Goal: Check status: Check status

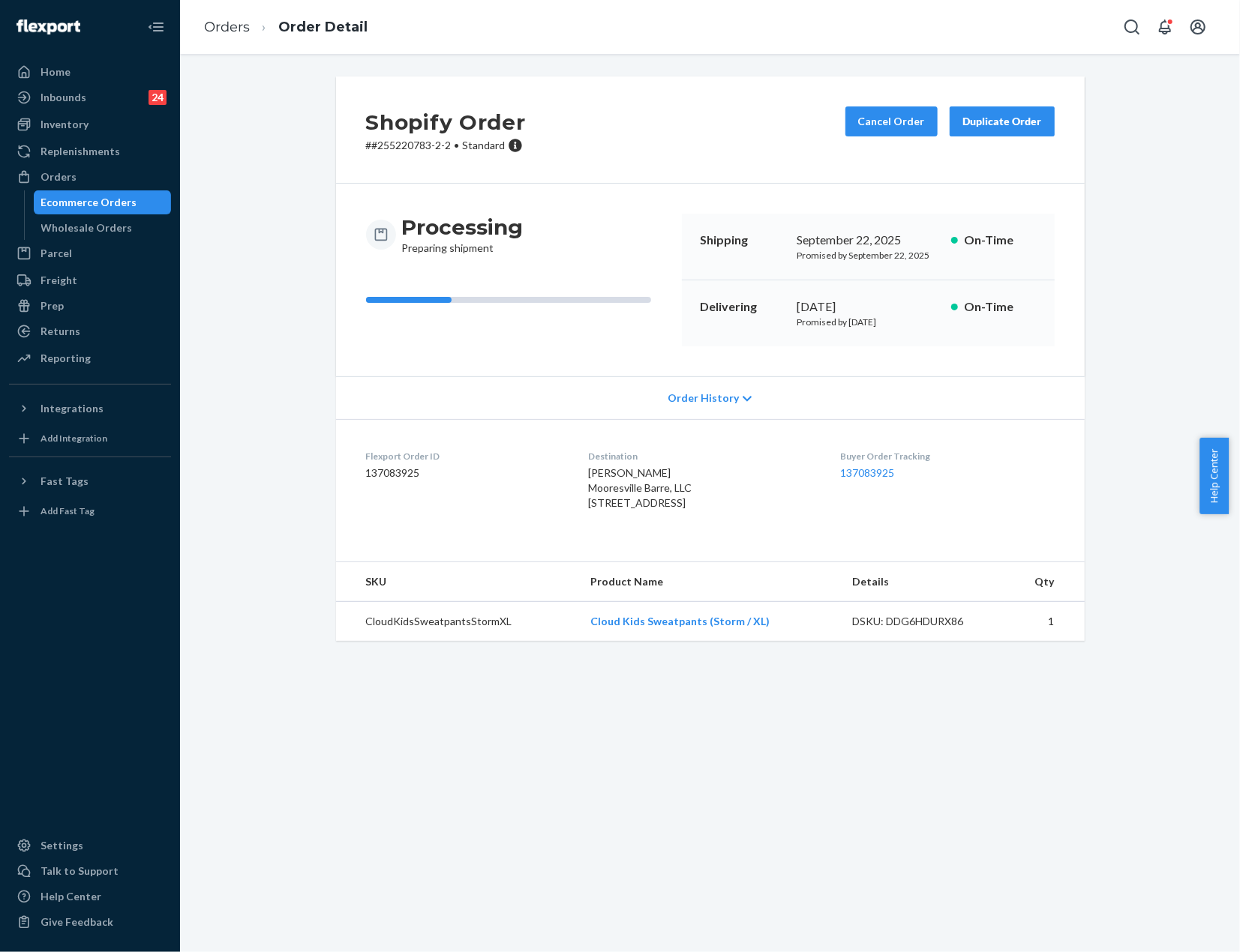
click at [95, 211] on div "Ecommerce Orders" at bounding box center [102, 202] width 135 height 21
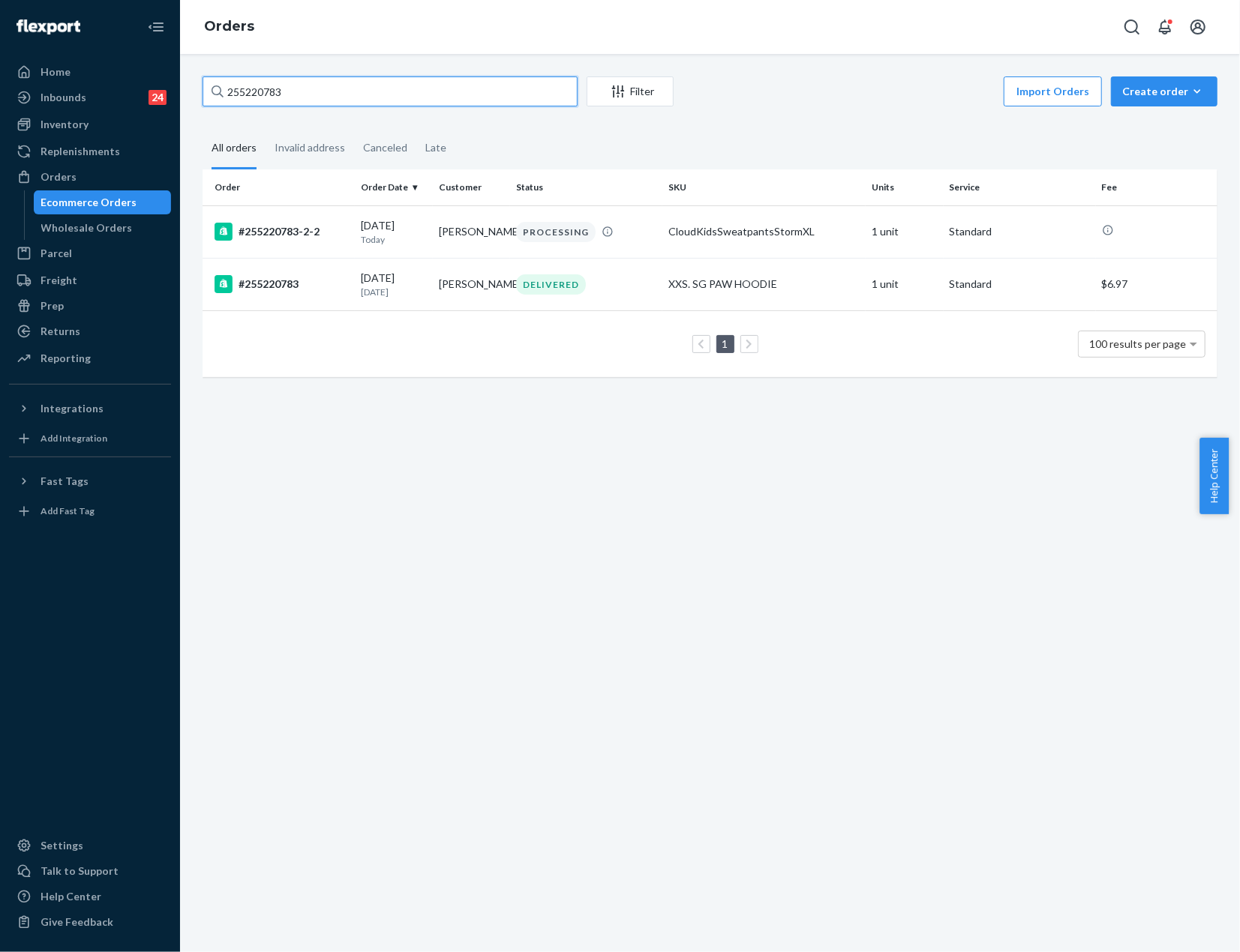
drag, startPoint x: 333, startPoint y: 94, endPoint x: 239, endPoint y: 111, distance: 95.5
click at [239, 111] on div "255220783 Filter Import Orders Create order Ecommerce order Removal order All o…" at bounding box center [710, 234] width 1037 height 315
paste input "118138"
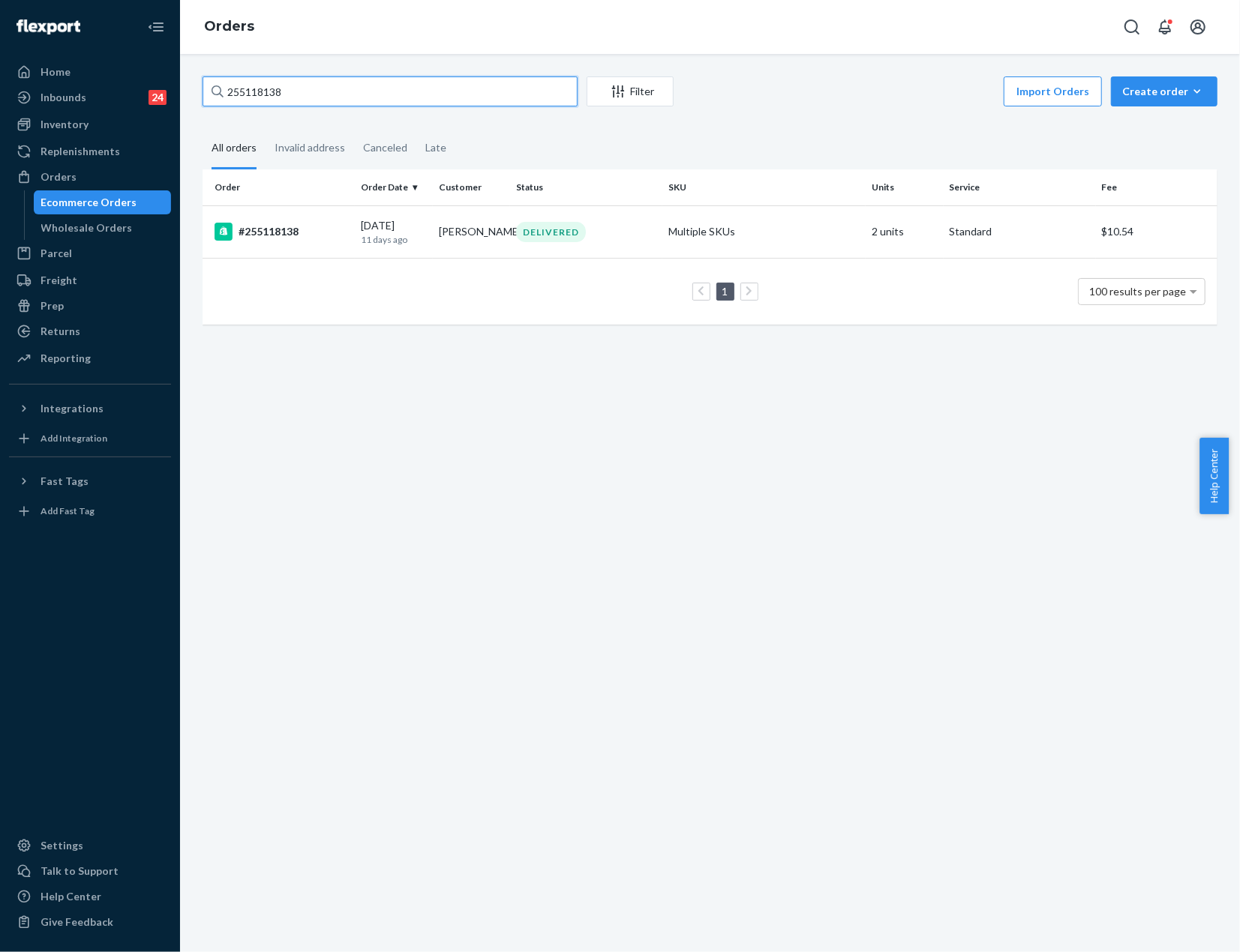
type input "255118138"
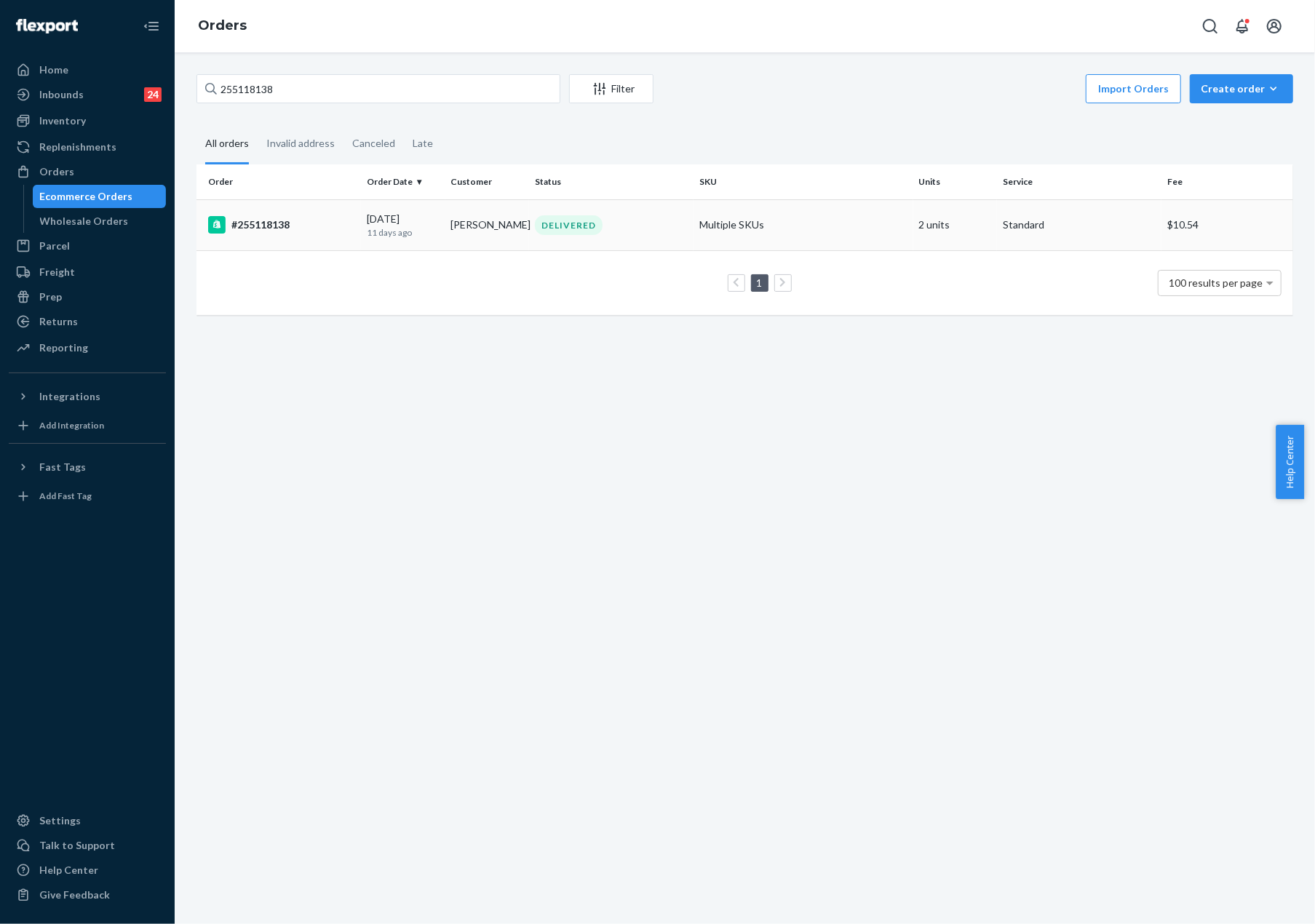
click at [333, 234] on td "#255118138" at bounding box center [278, 225] width 164 height 51
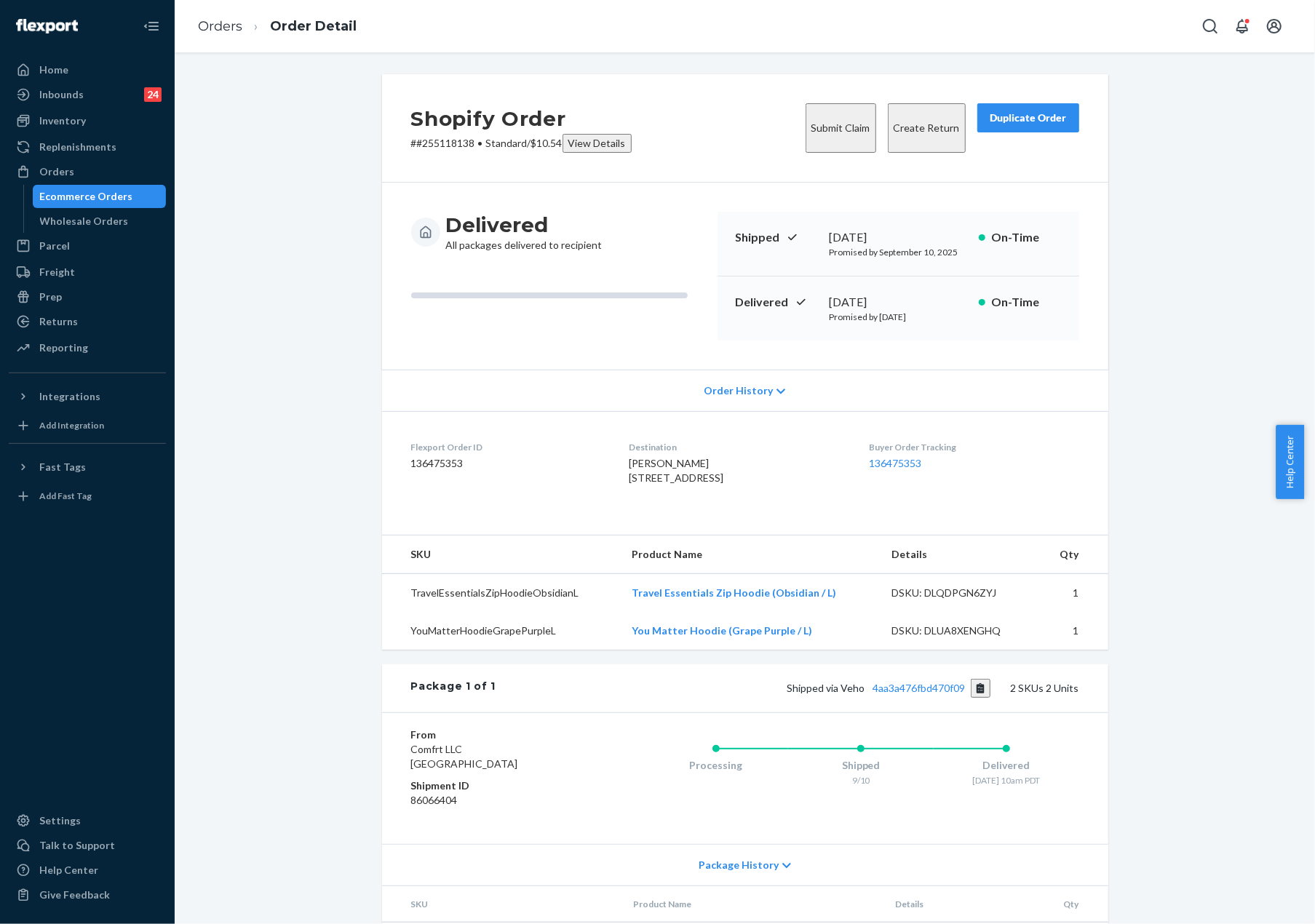
click at [414, 441] on dt "Flexport Order ID" at bounding box center [508, 447] width 195 height 12
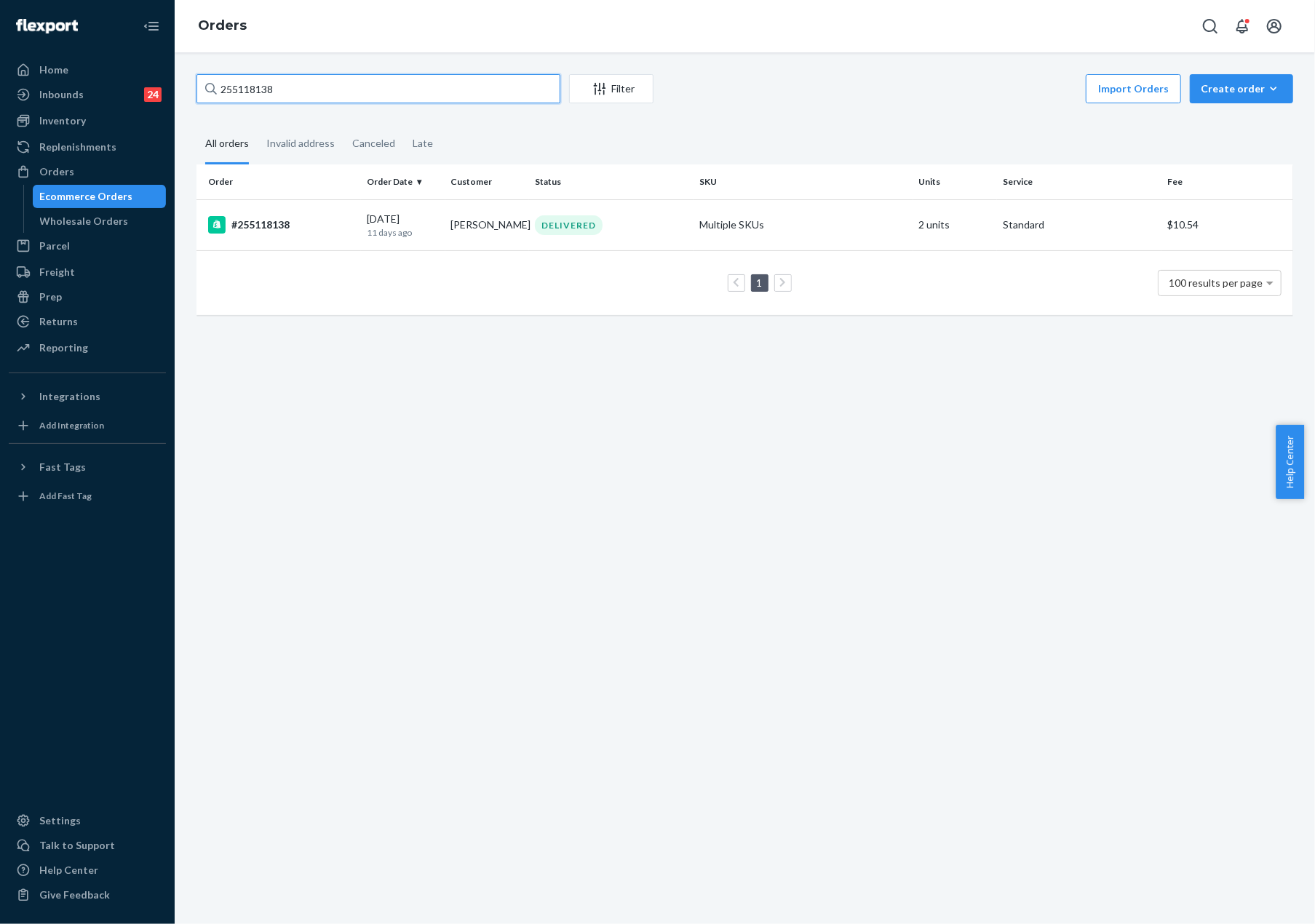
drag, startPoint x: 232, startPoint y: 93, endPoint x: 569, endPoint y: 110, distance: 337.4
click at [611, 113] on div "255118138 Filter Import Orders Create order Ecommerce order Removal order All o…" at bounding box center [745, 202] width 1119 height 256
paste input "22403"
click at [349, 92] on input "255122403" at bounding box center [378, 89] width 364 height 29
click at [311, 94] on input "255122403" at bounding box center [378, 89] width 364 height 29
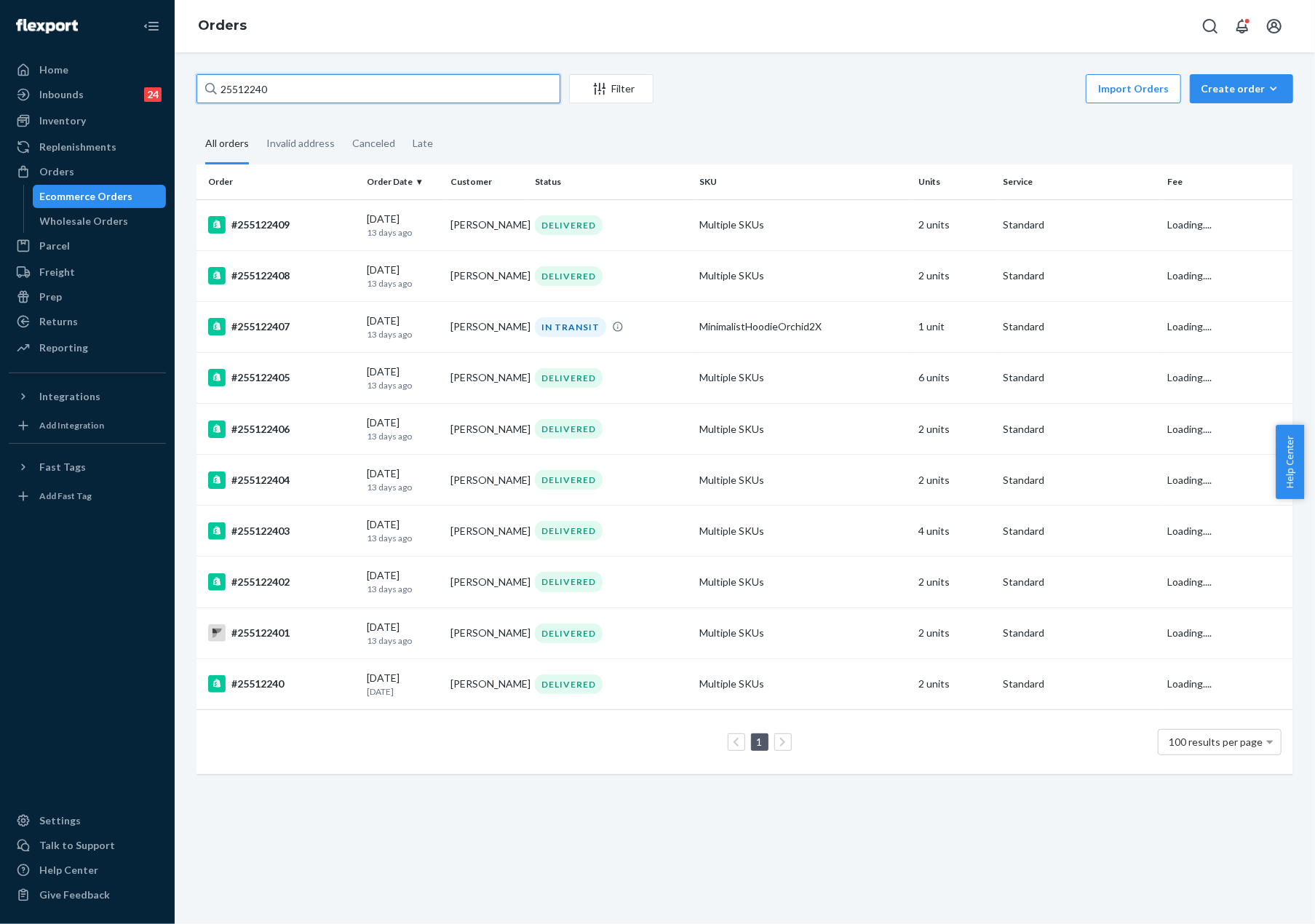
type input "255122403"
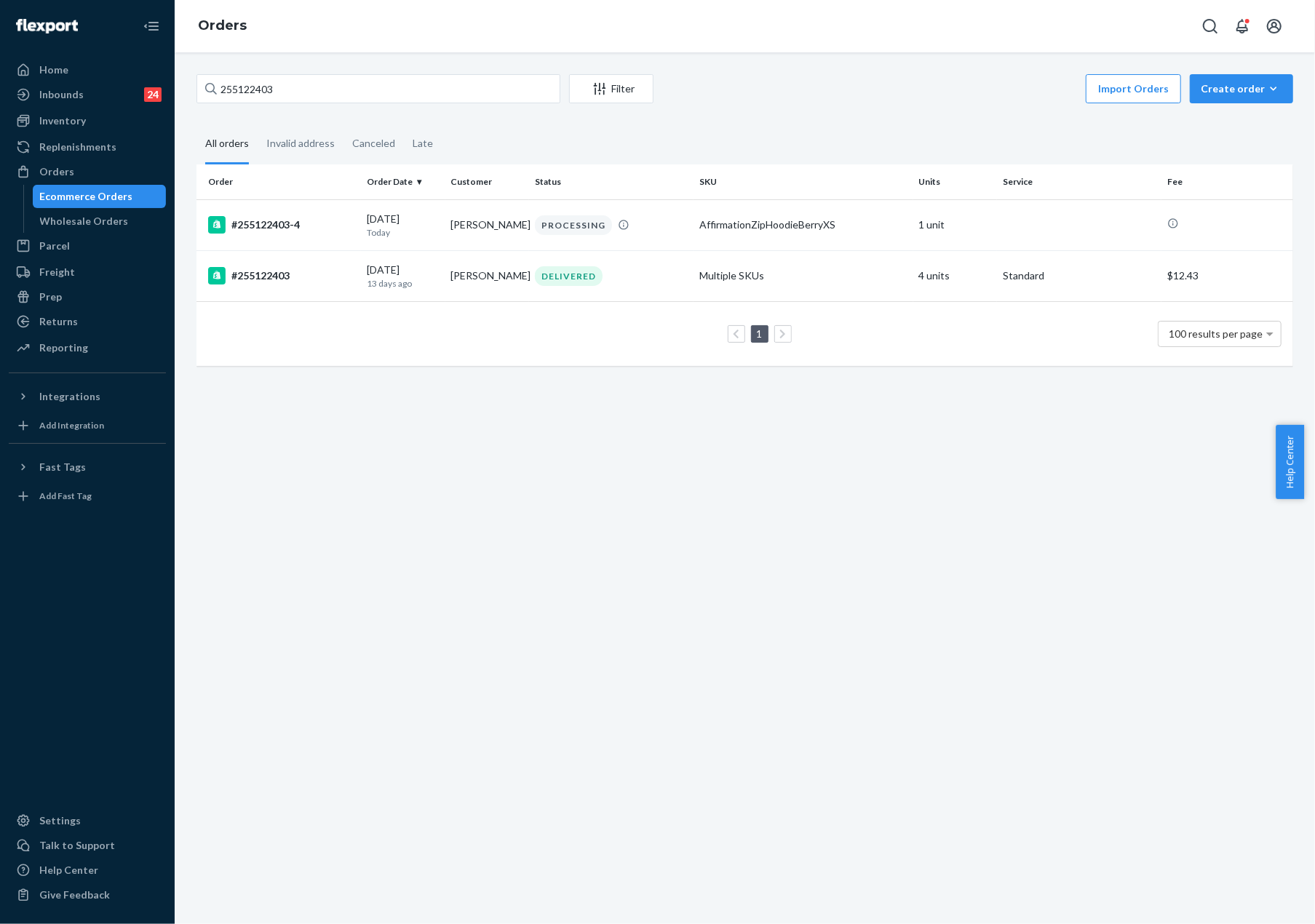
click at [277, 286] on td "#255122403" at bounding box center [278, 276] width 164 height 51
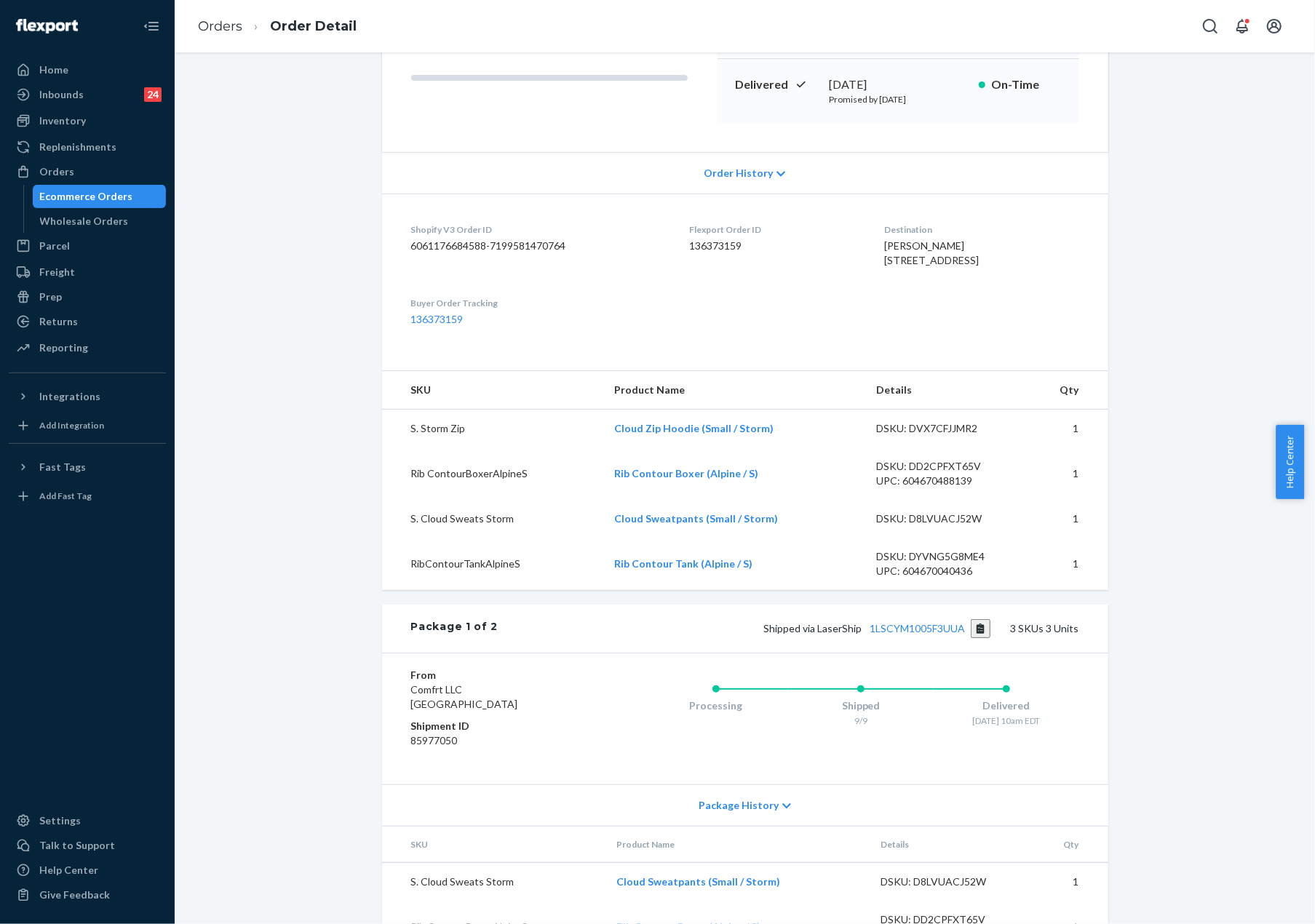
scroll to position [218, 0]
click at [103, 195] on div "Ecommerce Orders" at bounding box center [86, 196] width 93 height 15
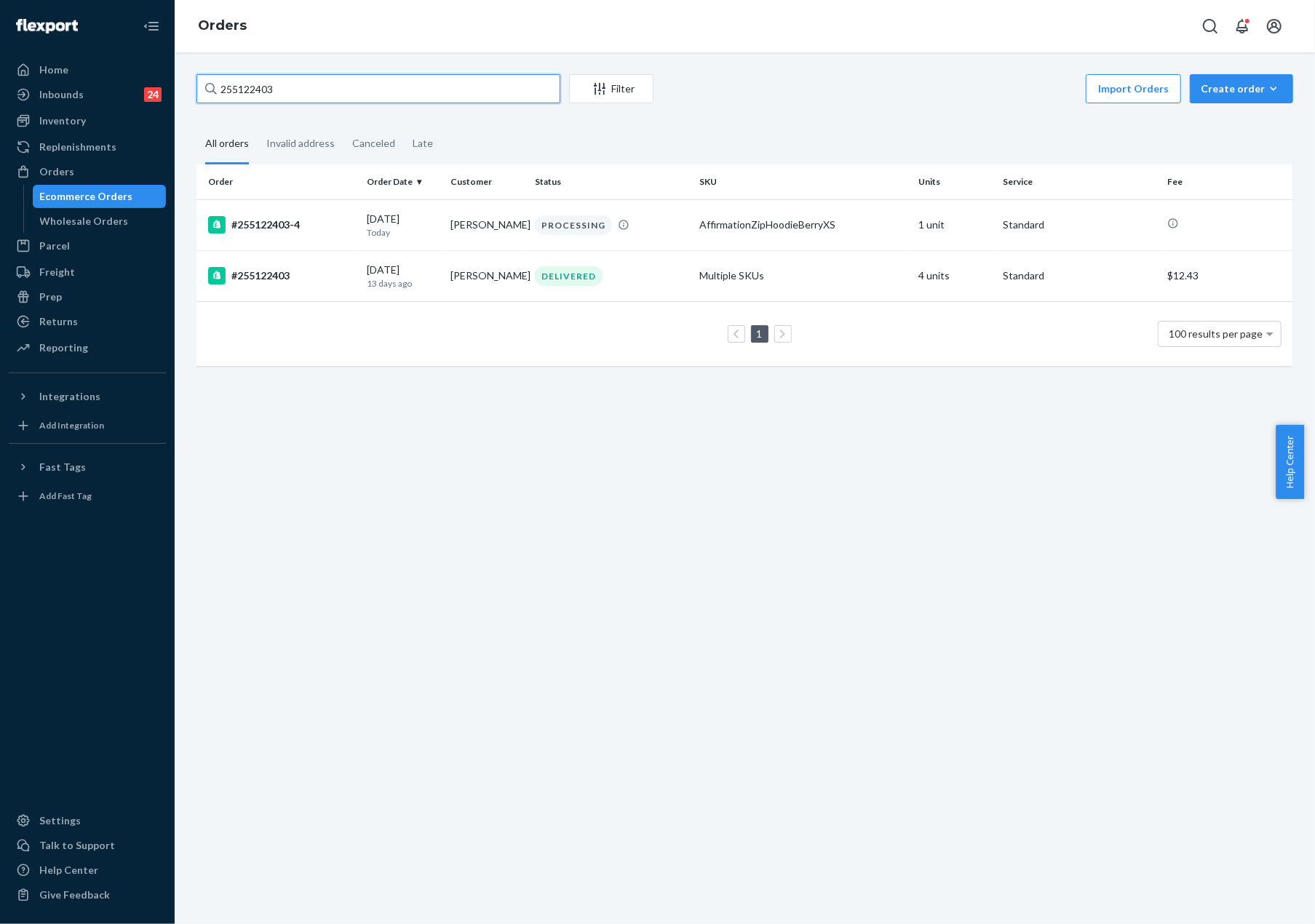
drag, startPoint x: 234, startPoint y: 94, endPoint x: 375, endPoint y: 98, distance: 141.1
click at [375, 98] on input "255122403" at bounding box center [378, 89] width 364 height 29
paste input "7920"
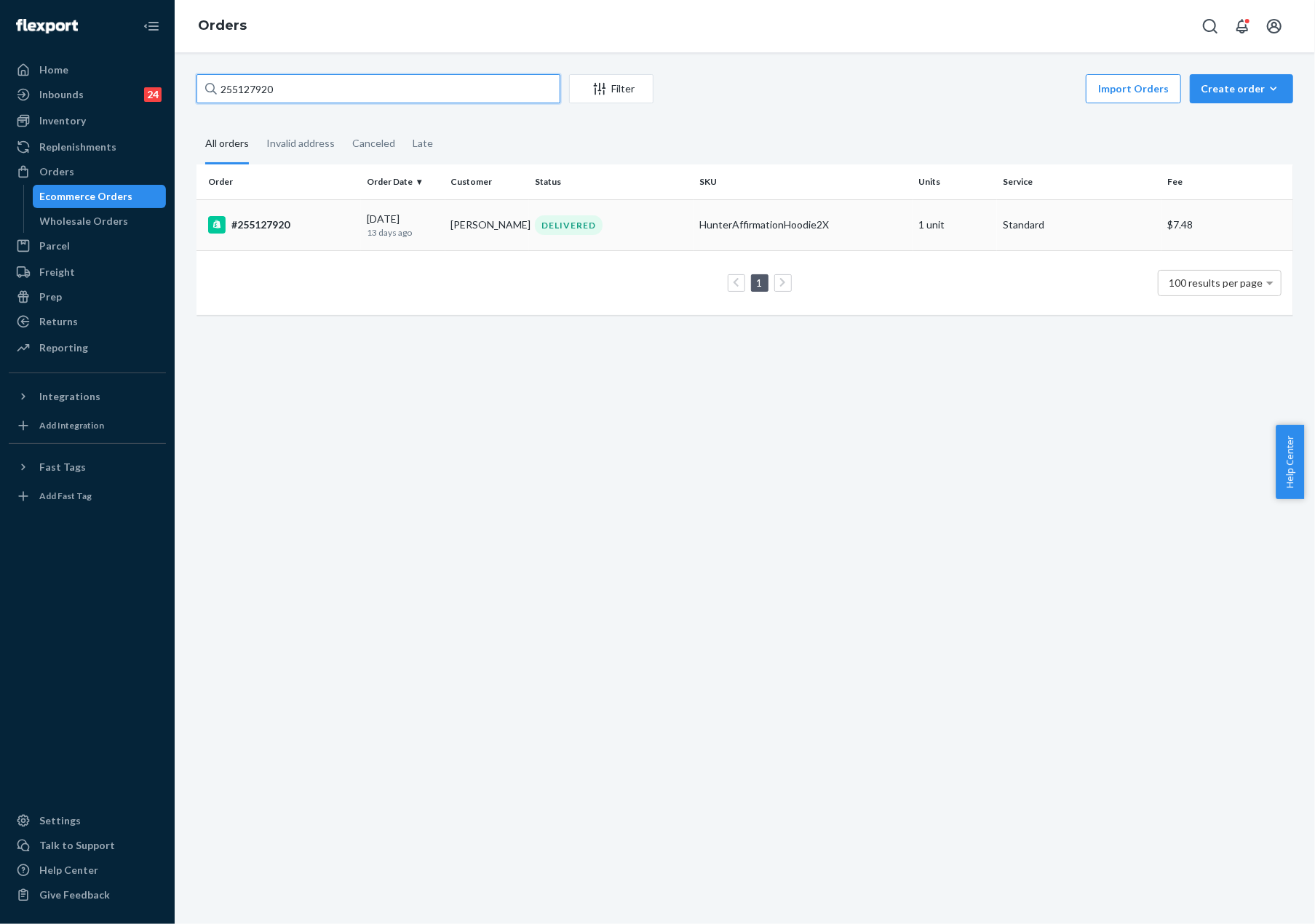
type input "255127920"
click at [287, 226] on div "#255127920" at bounding box center [282, 225] width 147 height 17
drag, startPoint x: 235, startPoint y: 94, endPoint x: 359, endPoint y: 92, distance: 124.0
click at [359, 92] on input "255127920" at bounding box center [378, 89] width 364 height 29
paste input "4117"
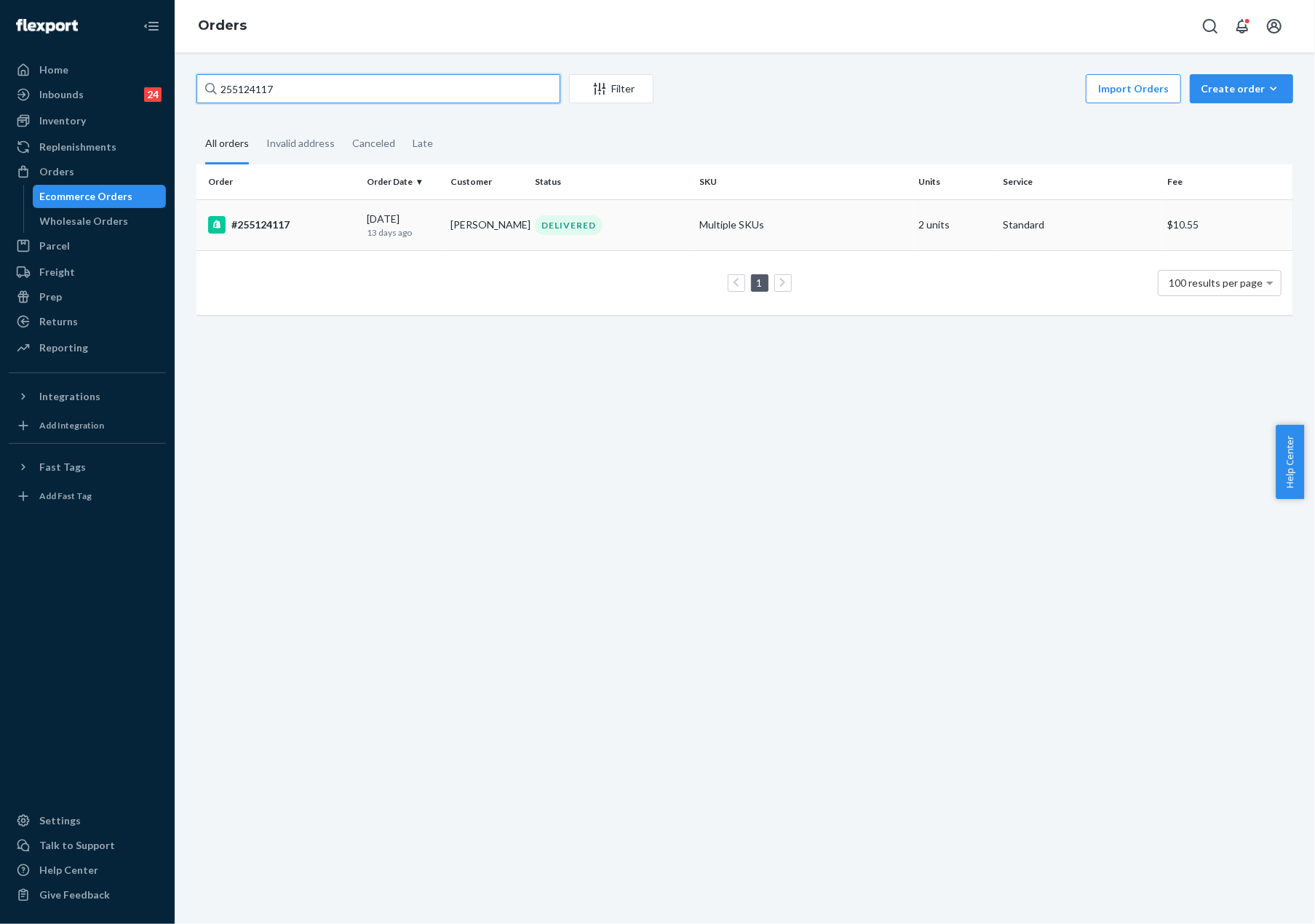
type input "255124117"
click at [278, 228] on div "#255124117" at bounding box center [282, 225] width 147 height 17
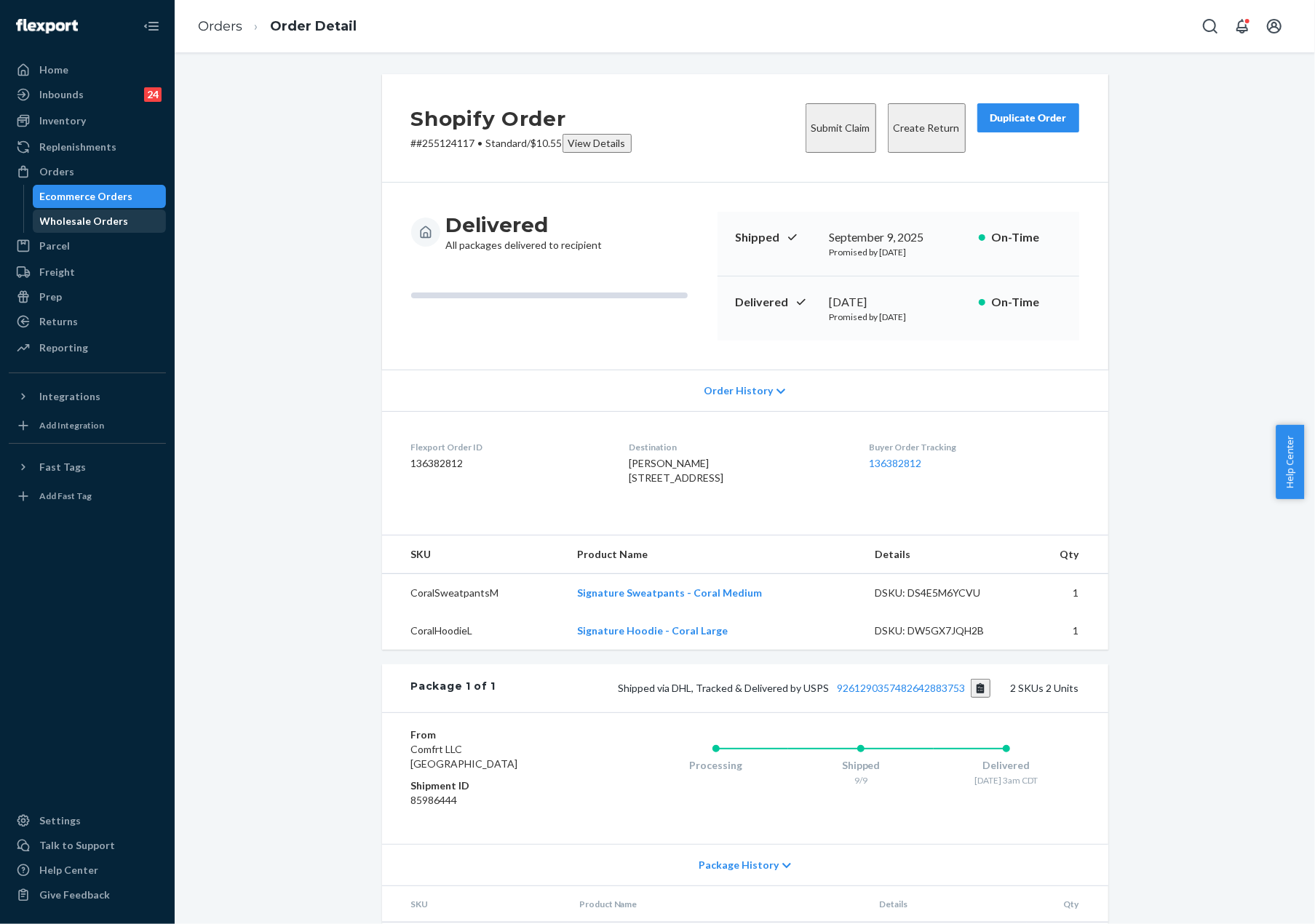
drag, startPoint x: 140, startPoint y: 220, endPoint x: 152, endPoint y: 225, distance: 13.0
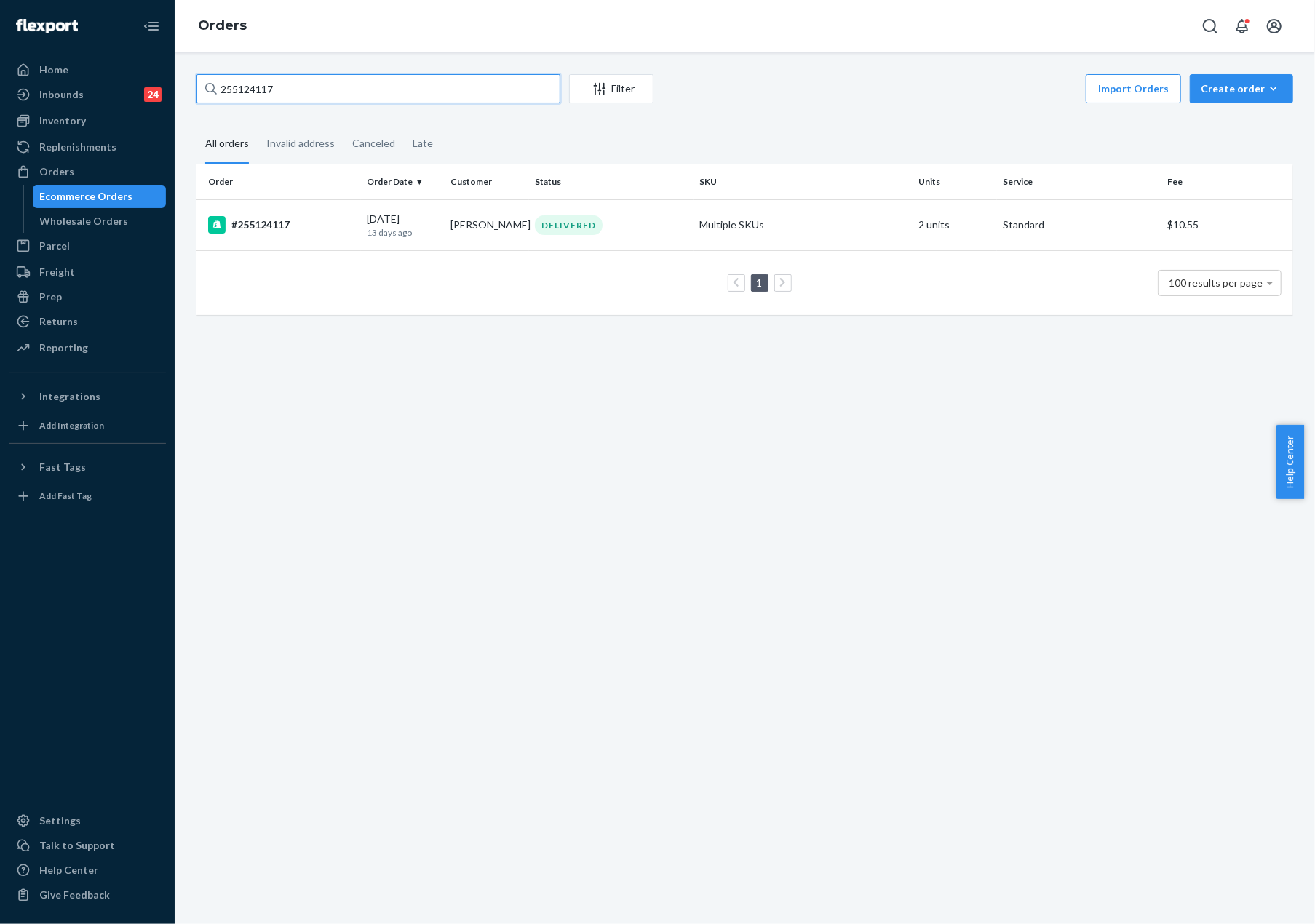
drag, startPoint x: 233, startPoint y: 86, endPoint x: 410, endPoint y: 99, distance: 177.5
click at [418, 99] on input "255124117" at bounding box center [378, 89] width 364 height 29
paste input "8213"
type input "255128213"
click at [322, 99] on input "255128213" at bounding box center [378, 89] width 364 height 29
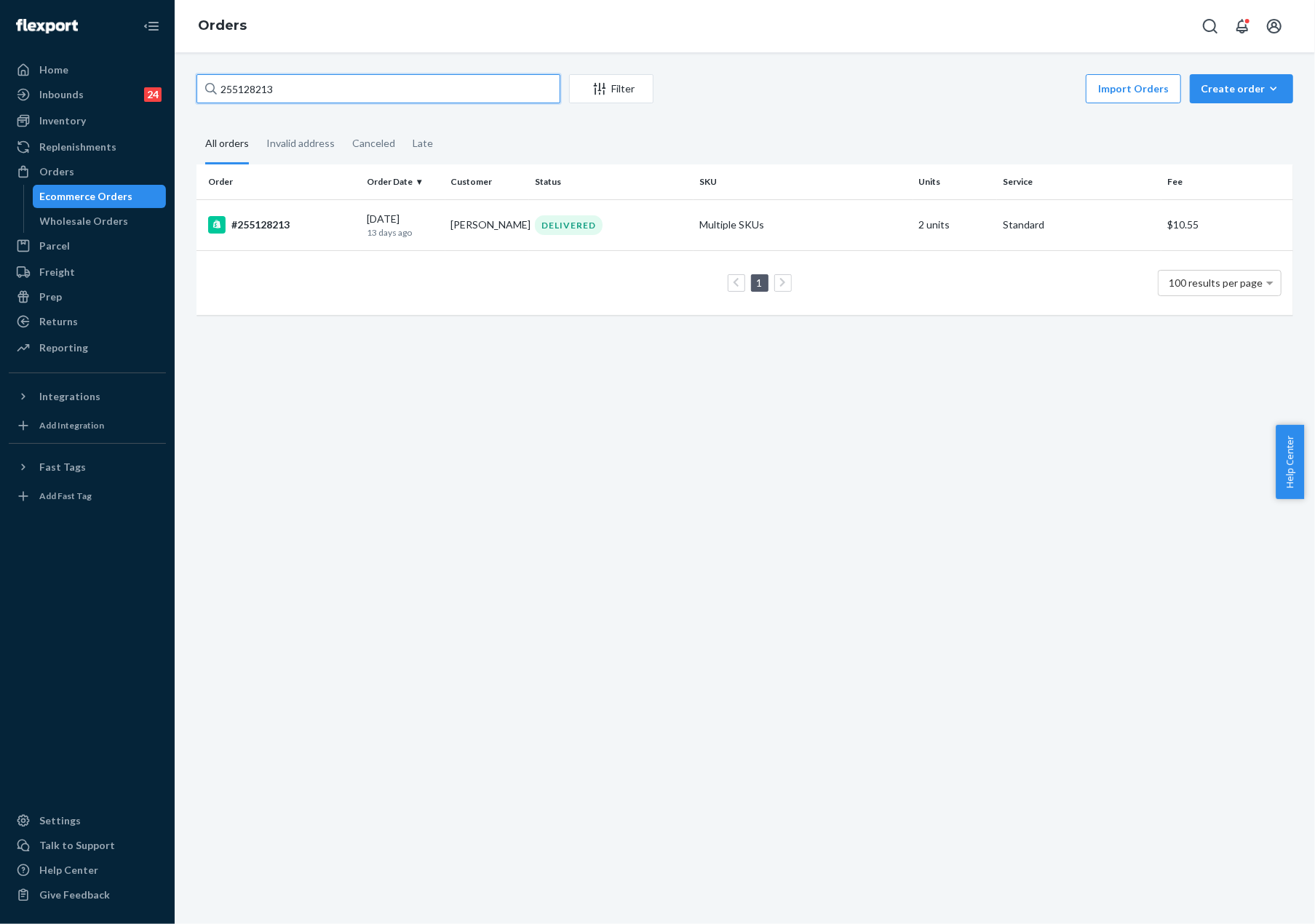
click at [322, 99] on input "255128213" at bounding box center [378, 89] width 364 height 29
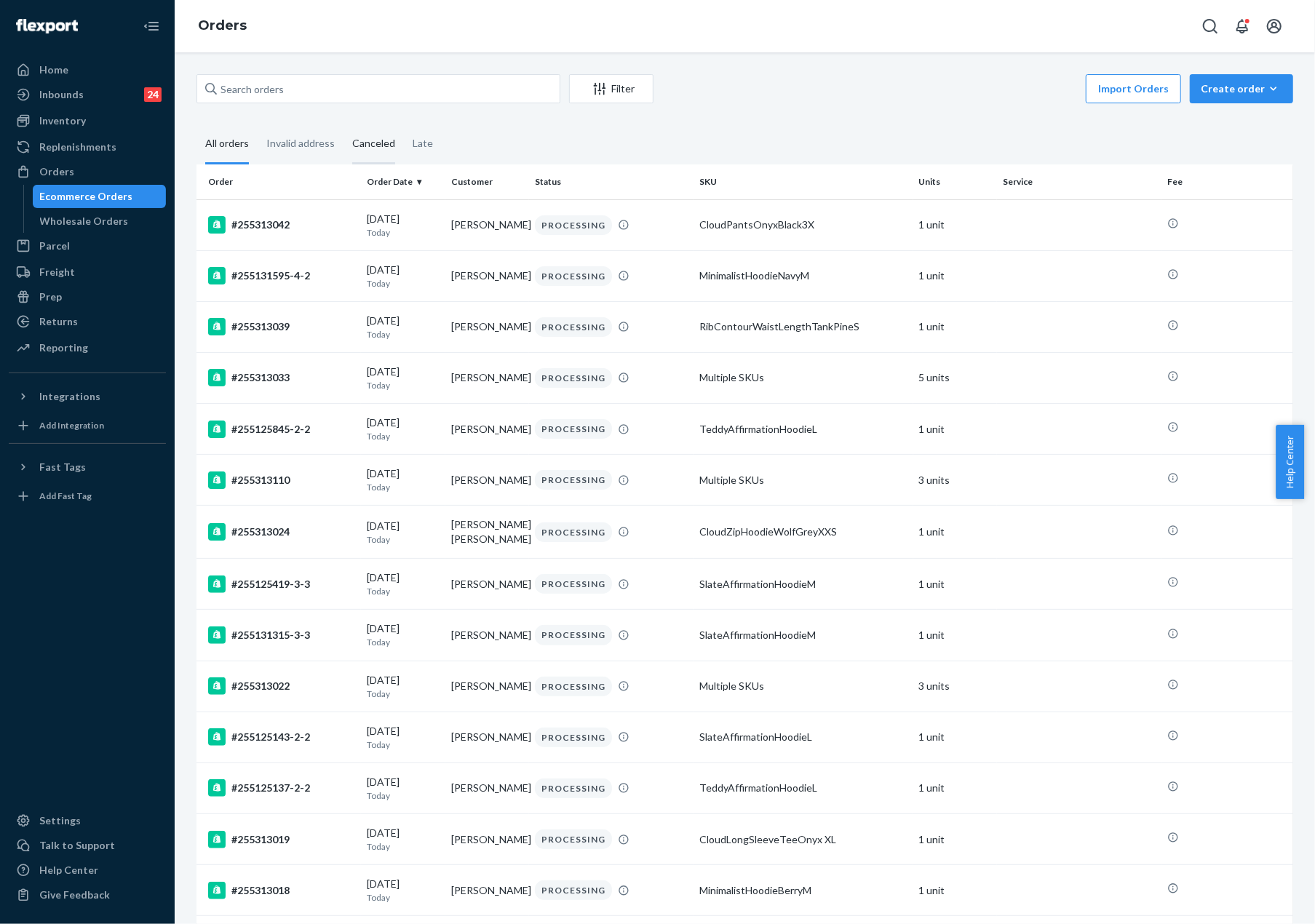
click at [367, 138] on div "Canceled" at bounding box center [374, 144] width 43 height 40
click at [344, 125] on input "Canceled" at bounding box center [344, 125] width 0 height 0
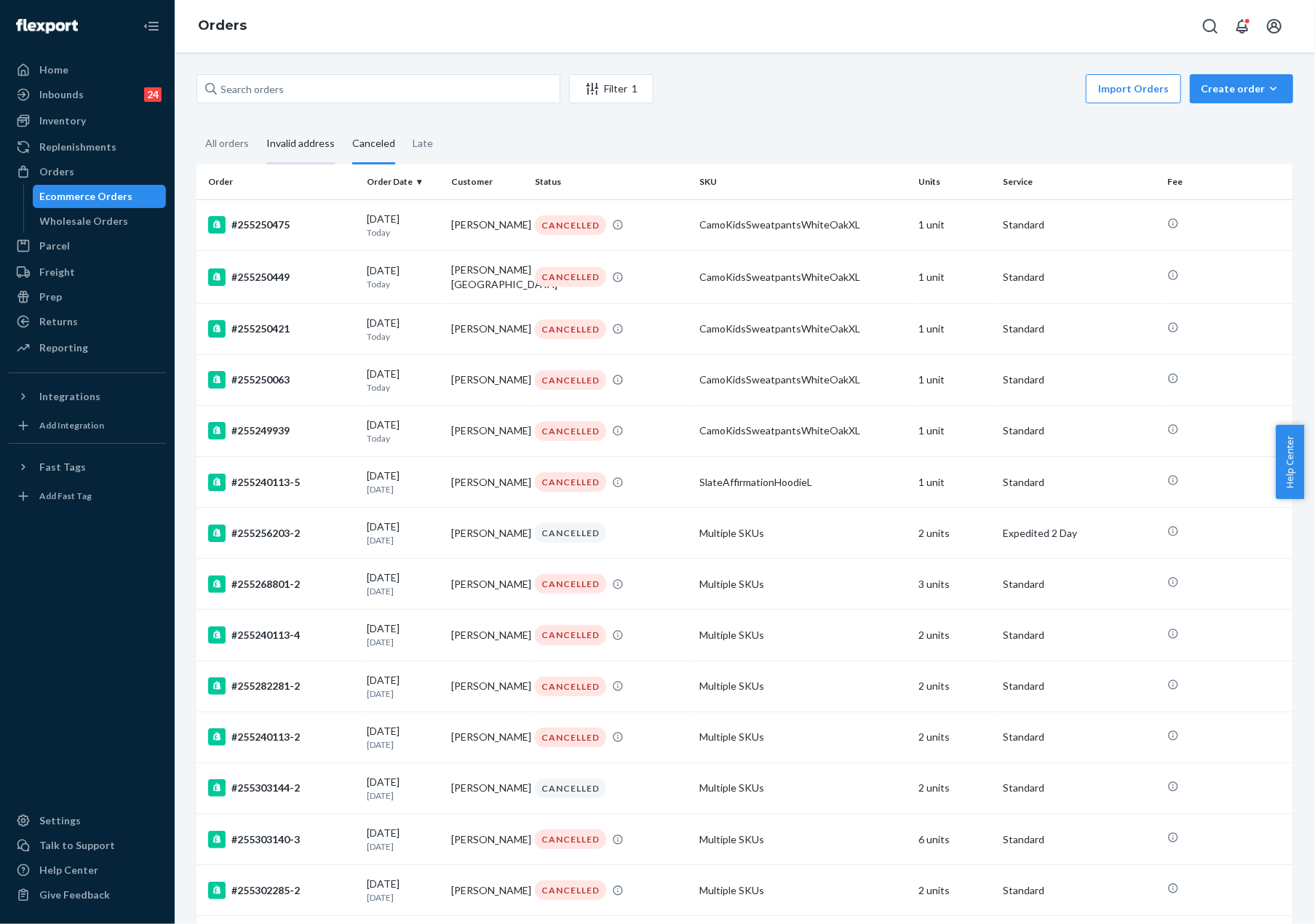
click at [309, 147] on div "Invalid address" at bounding box center [300, 144] width 68 height 40
click at [257, 125] on input "Invalid address" at bounding box center [257, 125] width 0 height 0
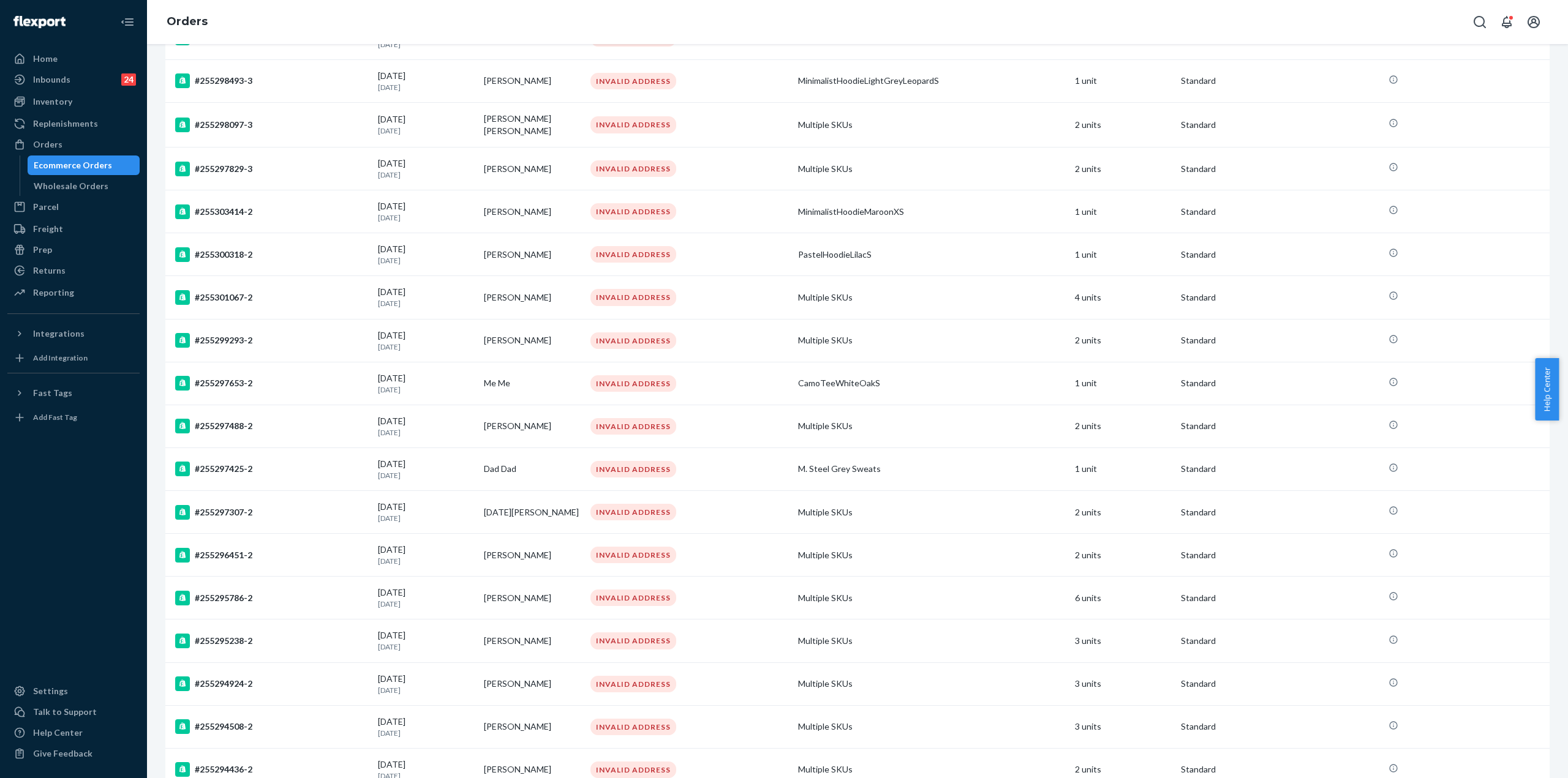
scroll to position [2967, 0]
click at [106, 168] on div "Ecommerce Orders" at bounding box center [73, 165] width 78 height 12
click at [84, 168] on div "Ecommerce Orders" at bounding box center [73, 165] width 78 height 12
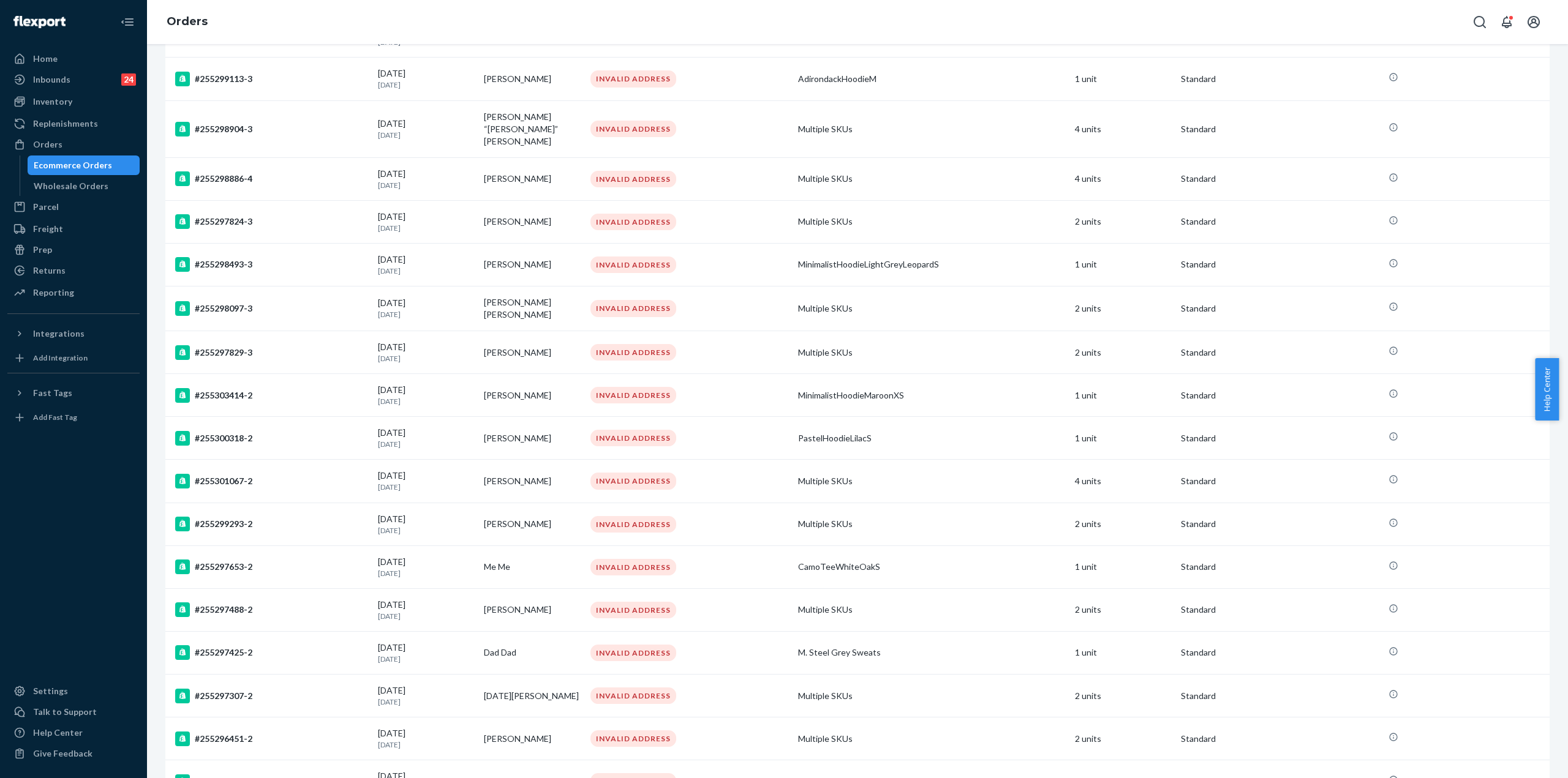
scroll to position [0, 0]
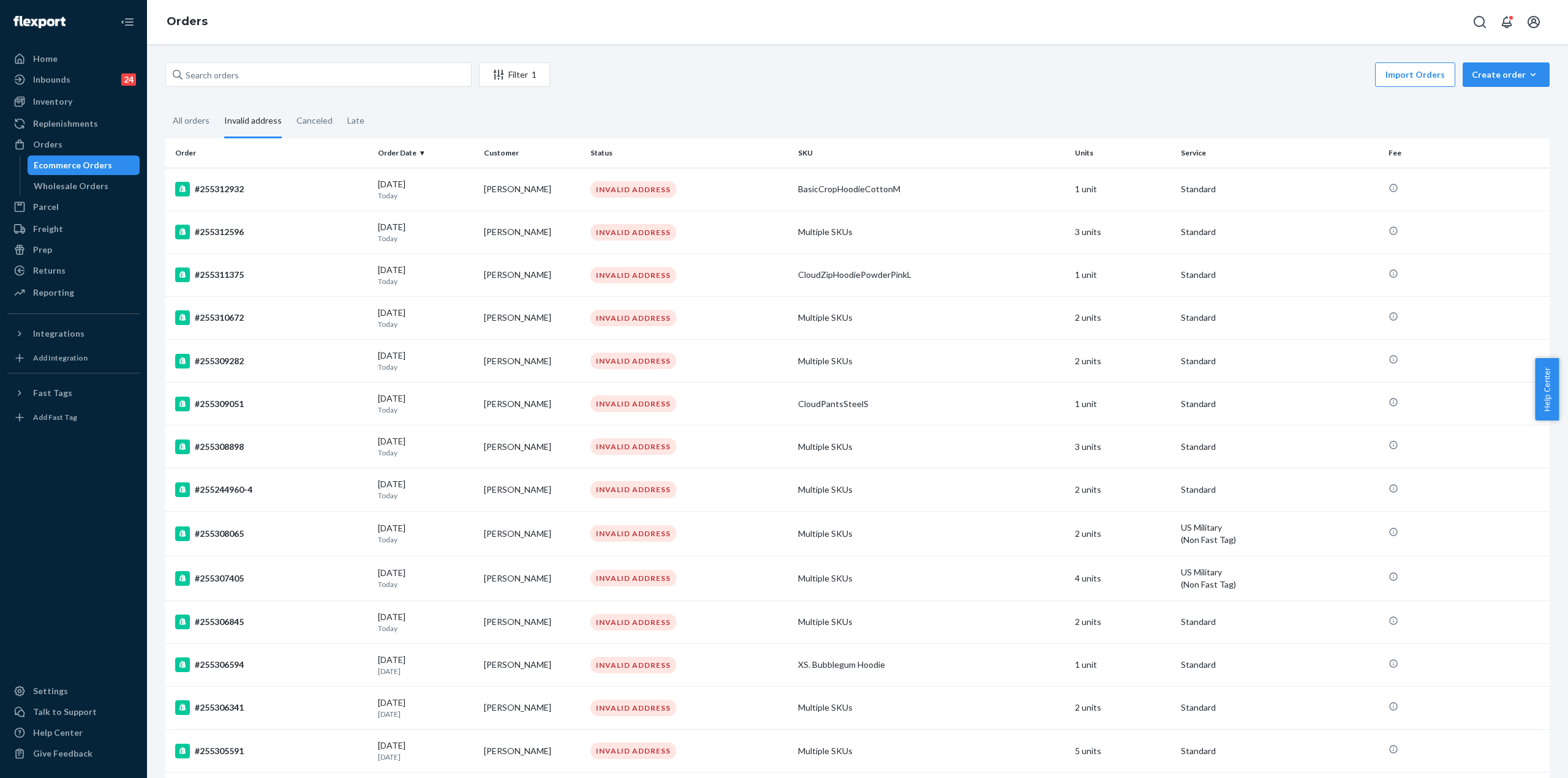
drag, startPoint x: 458, startPoint y: 468, endPoint x: 384, endPoint y: 38, distance: 436.3
click at [289, 64] on input "text" at bounding box center [318, 75] width 306 height 25
paste input "136499593"
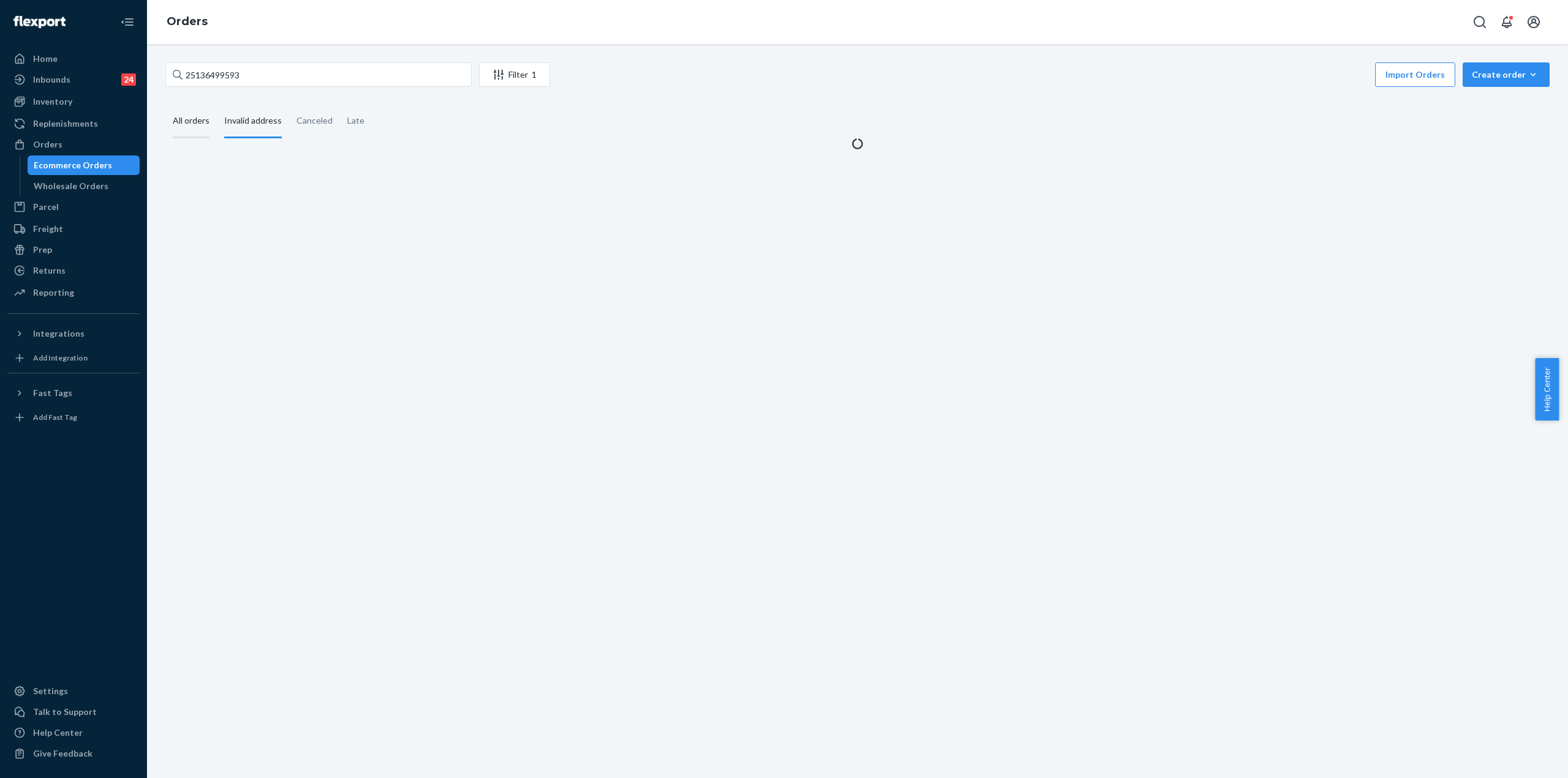
click at [192, 119] on div "All orders" at bounding box center [191, 121] width 37 height 34
click at [165, 105] on input "All orders" at bounding box center [165, 105] width 0 height 0
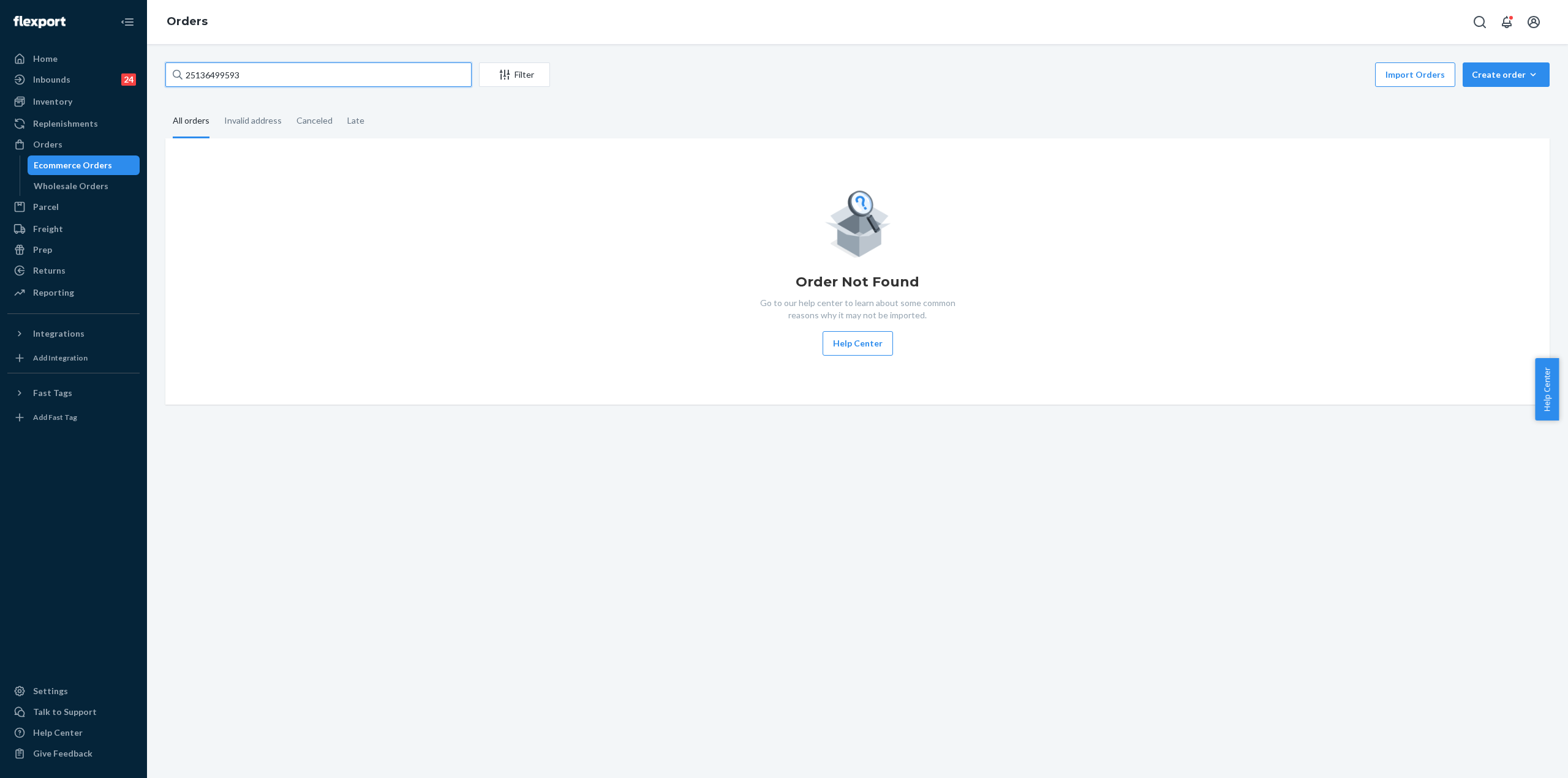
click at [273, 75] on input "25136499593" at bounding box center [318, 75] width 306 height 25
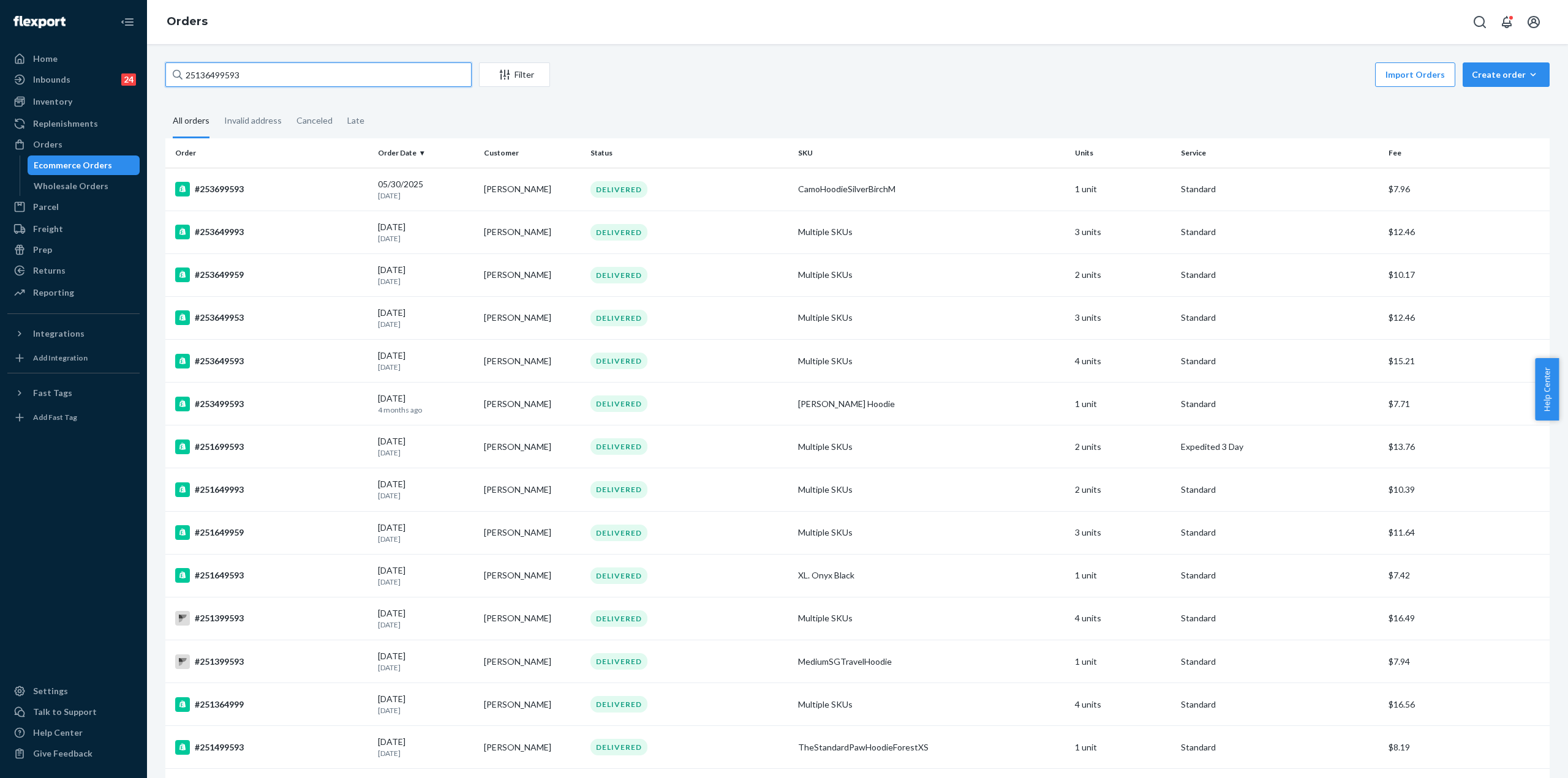
click at [190, 77] on input "25136499593" at bounding box center [318, 75] width 306 height 25
click at [190, 76] on input "25136499593" at bounding box center [318, 75] width 306 height 25
click at [263, 74] on input "25136499593" at bounding box center [318, 75] width 306 height 25
type input "25136499593"
click at [289, 184] on div "#253699593" at bounding box center [272, 189] width 193 height 14
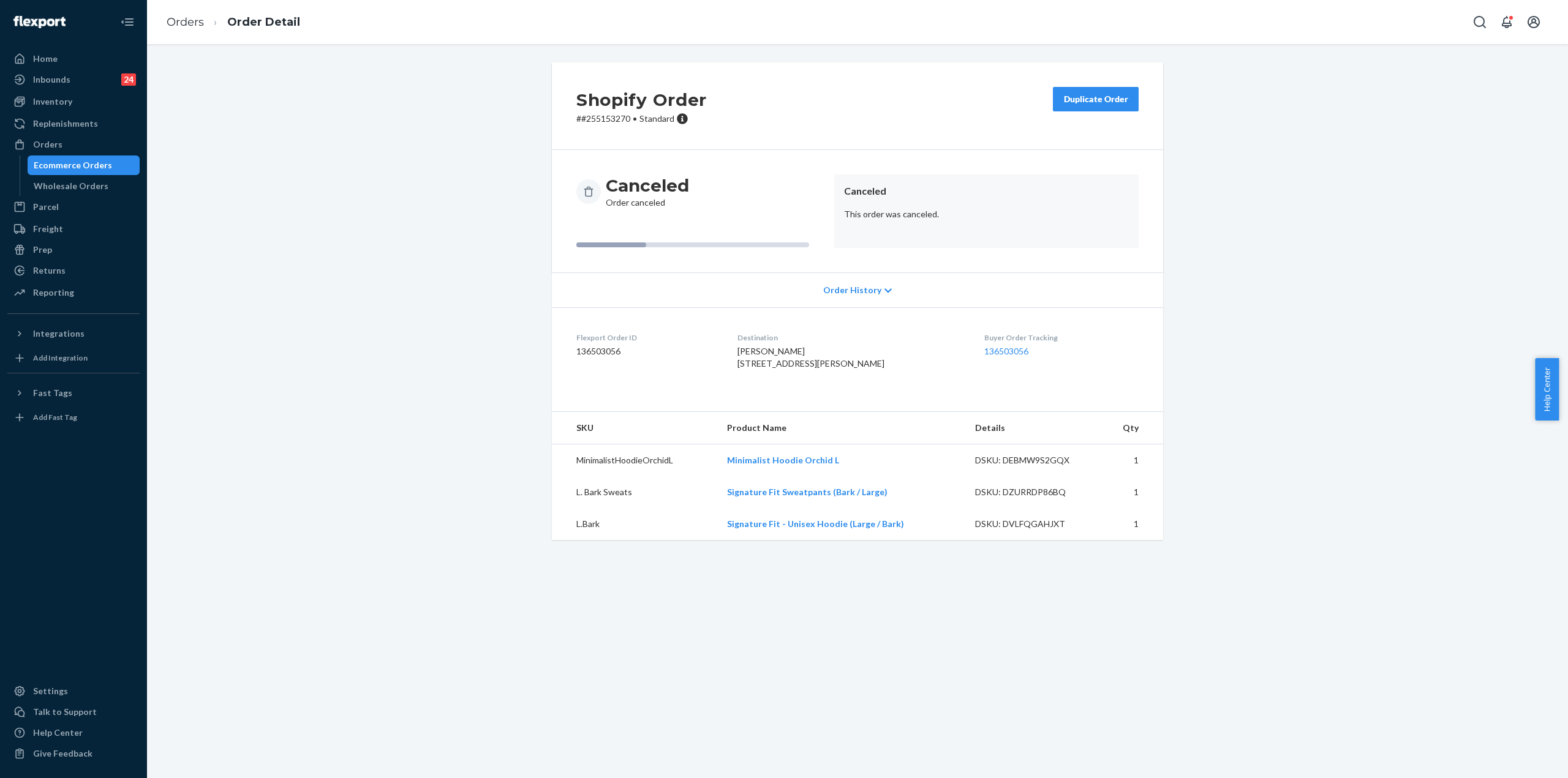
click at [667, 325] on dl "Flexport Order ID 136503056 Destination Christopher Coffen 2431 Jeffrey Ln Nile…" at bounding box center [858, 353] width 611 height 92
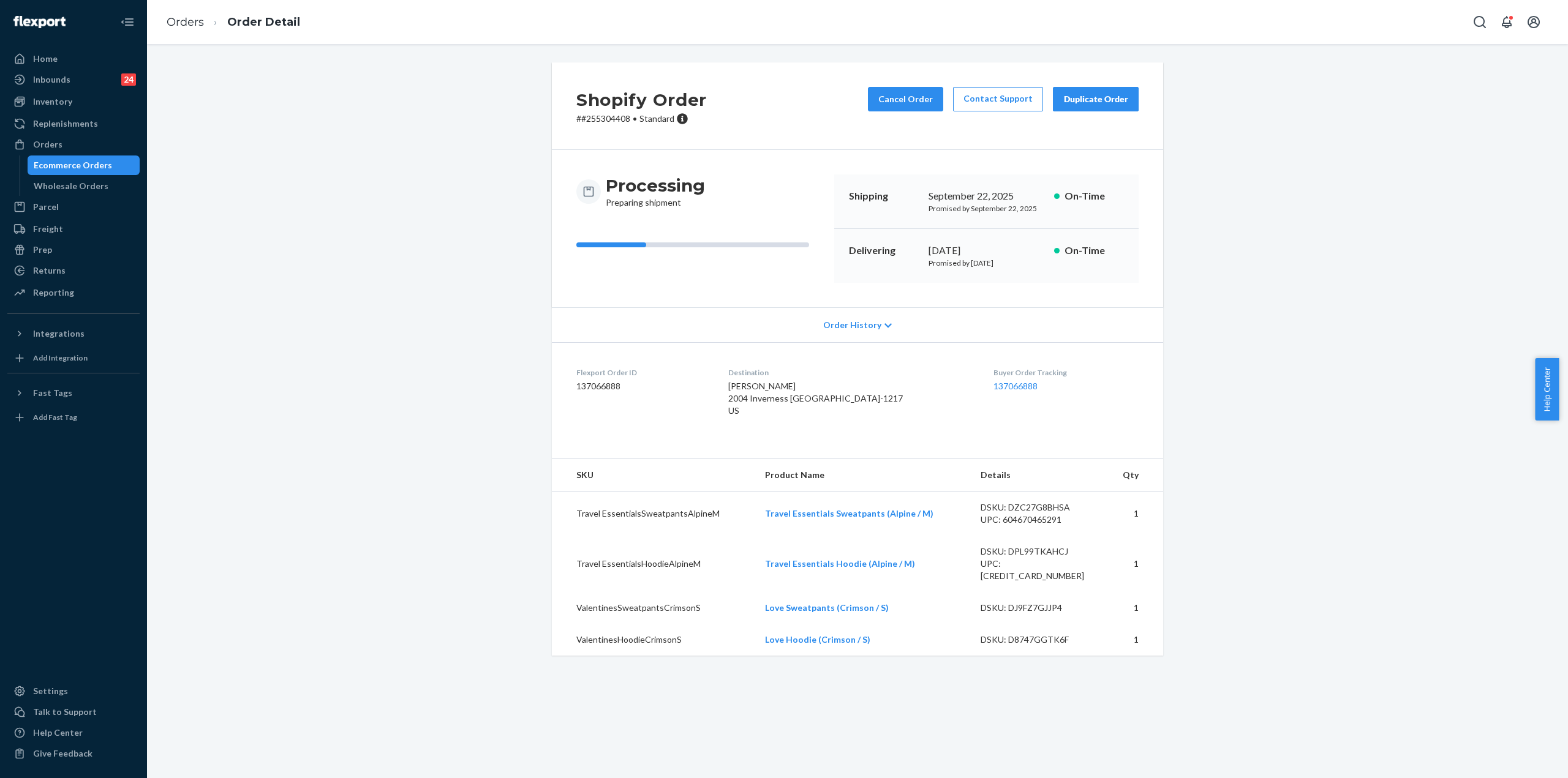
click at [474, 381] on div "Shopify Order # #255304408 • Standard Cancel Order Contact Support Duplicate Or…" at bounding box center [857, 366] width 1402 height 608
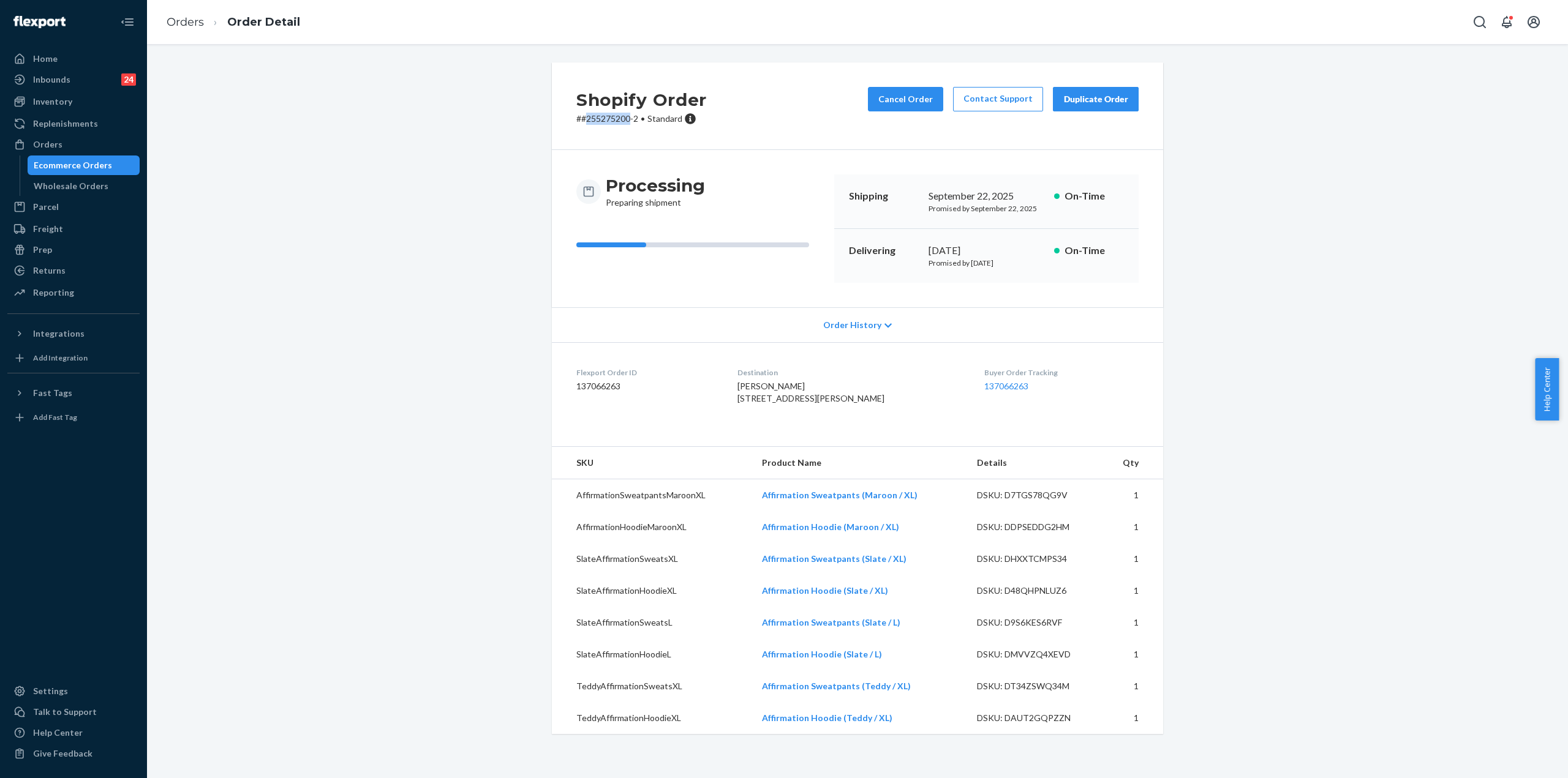
drag, startPoint x: 583, startPoint y: 118, endPoint x: 625, endPoint y: 118, distance: 42.0
click at [625, 118] on p "# #255275200-2 • Standard" at bounding box center [641, 118] width 130 height 12
copy p "255275200"
click at [71, 154] on div "Orders Ecommerce Orders Wholesale Orders" at bounding box center [73, 165] width 132 height 61
click at [84, 170] on div "Ecommerce Orders" at bounding box center [73, 165] width 78 height 12
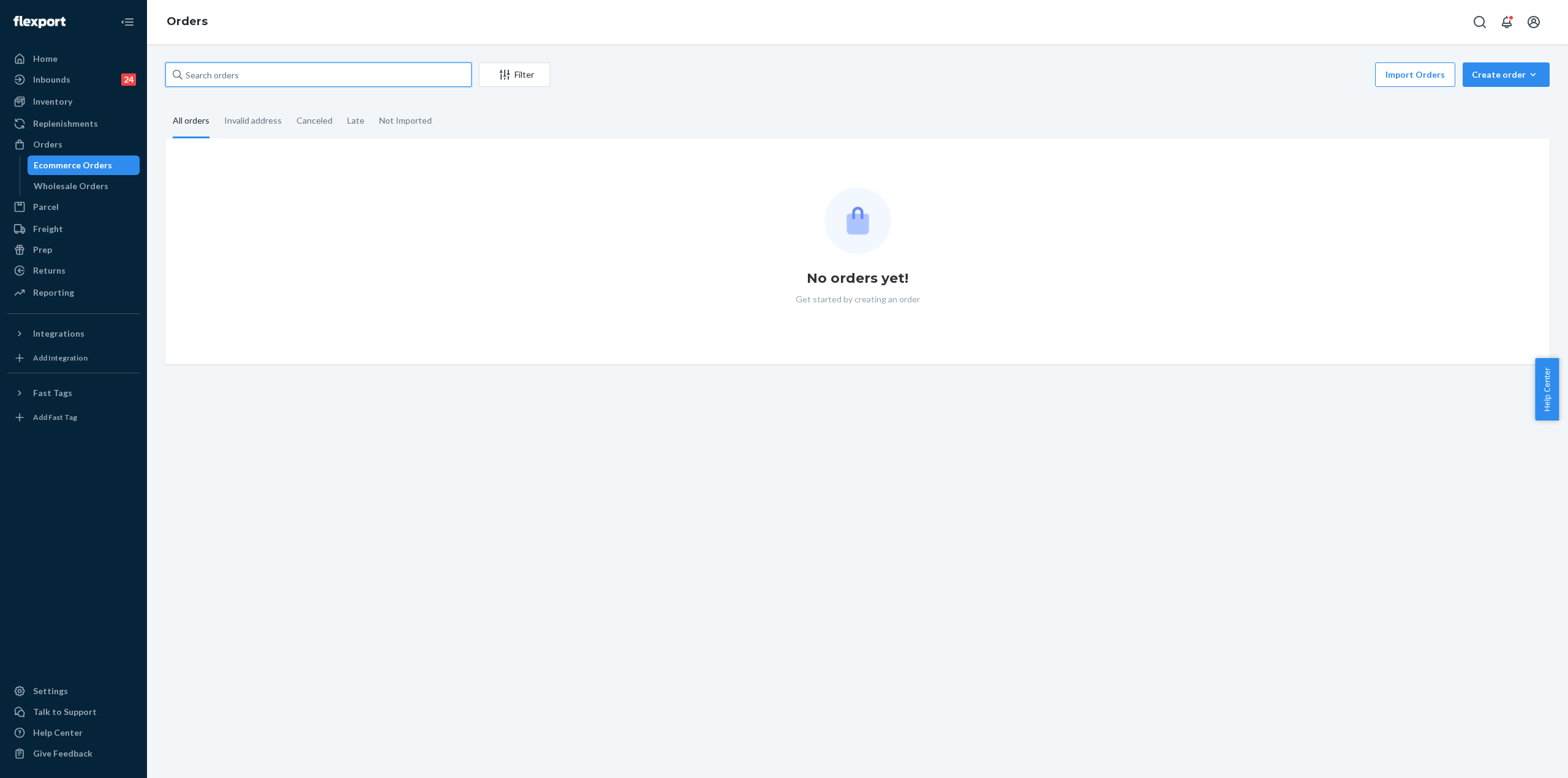
click at [205, 72] on input "text" at bounding box center [318, 75] width 306 height 25
paste input "255275200"
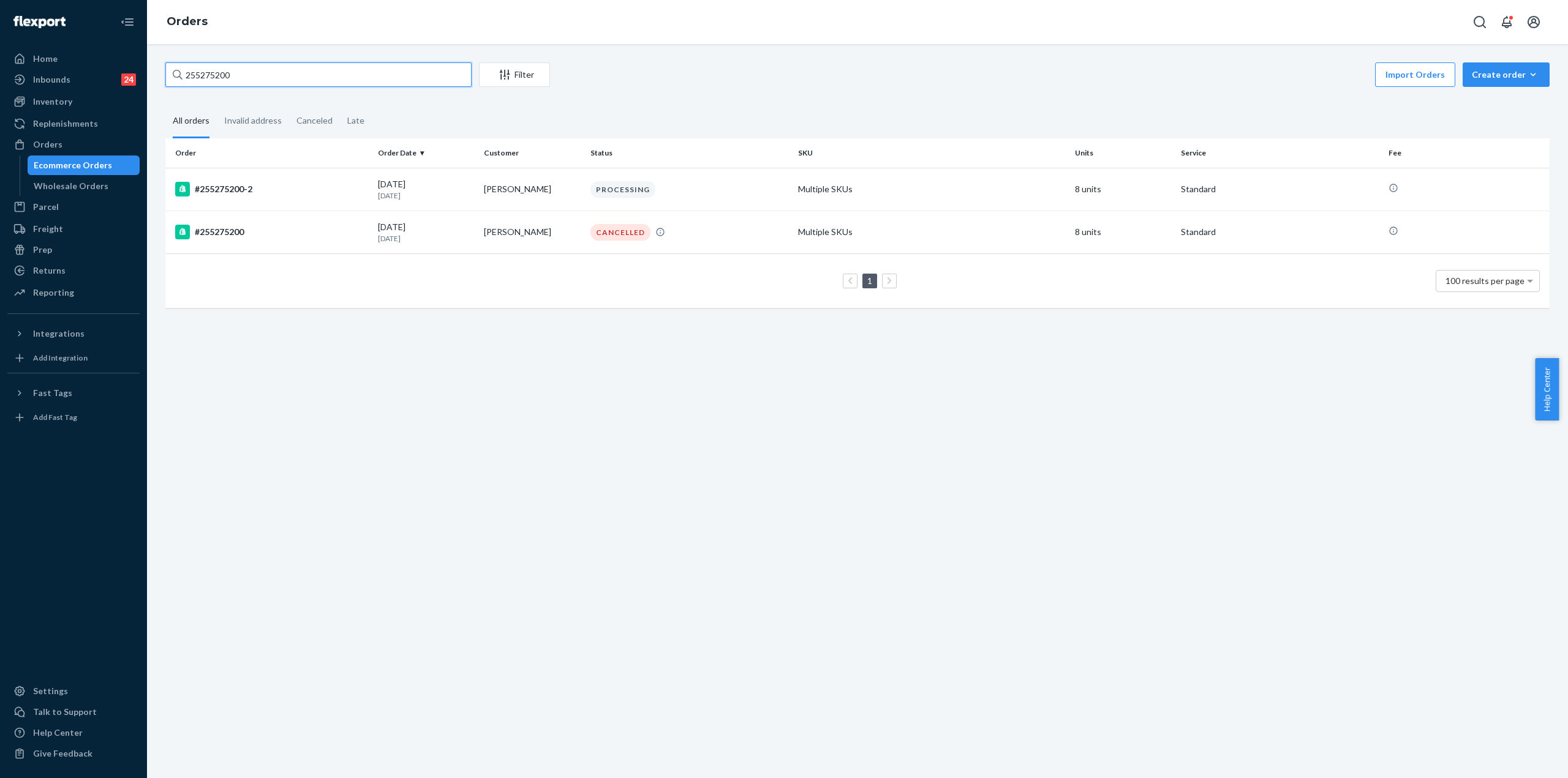
type input "255275200"
click at [449, 346] on div "255275200 Filter Import Orders Create order Ecommerce order Removal order All o…" at bounding box center [858, 411] width 1421 height 734
click at [290, 77] on input "255275200" at bounding box center [318, 75] width 306 height 25
click at [224, 190] on div "#255275200-2" at bounding box center [272, 189] width 193 height 14
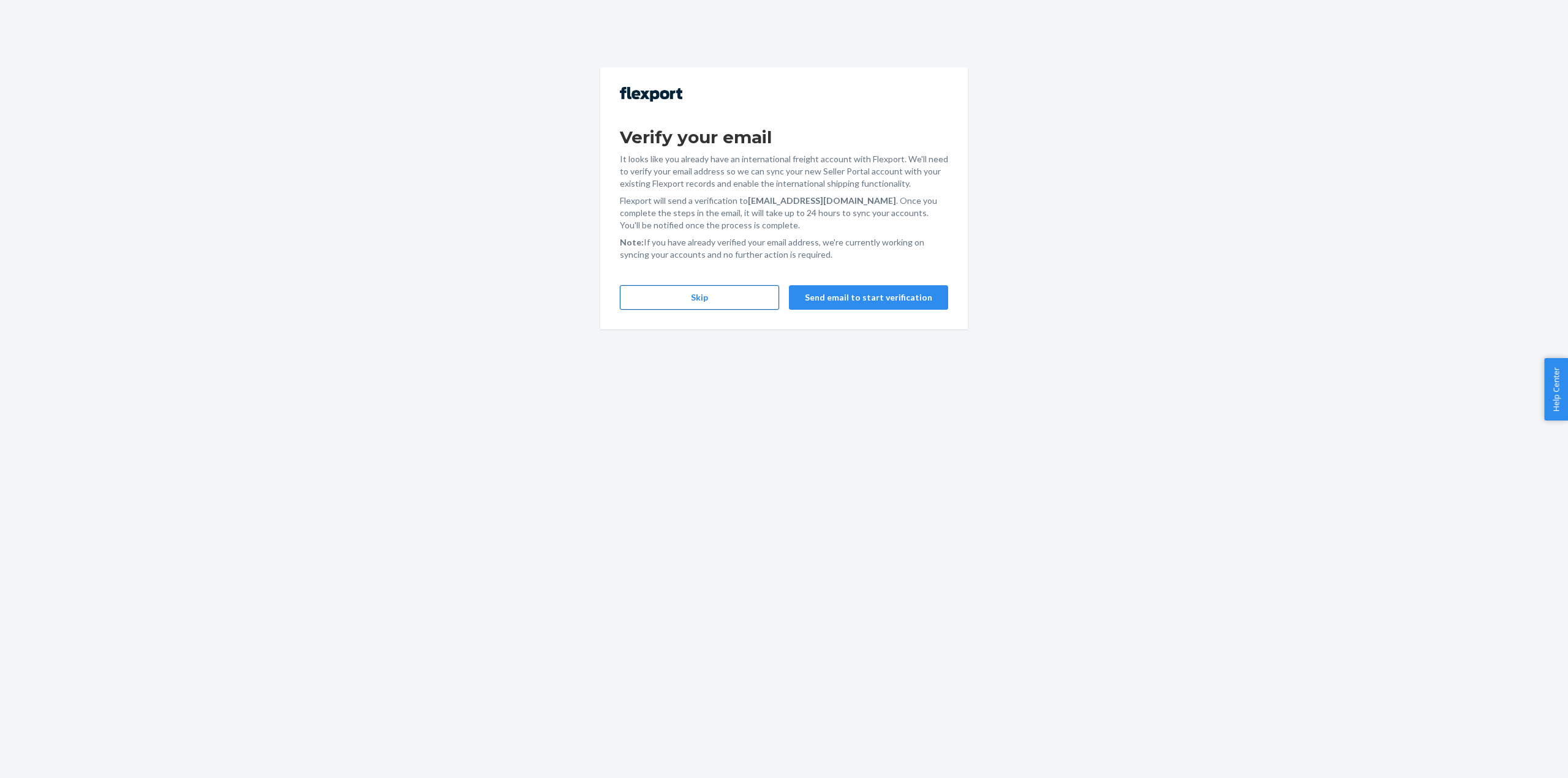
click at [741, 292] on button "Skip" at bounding box center [699, 298] width 159 height 25
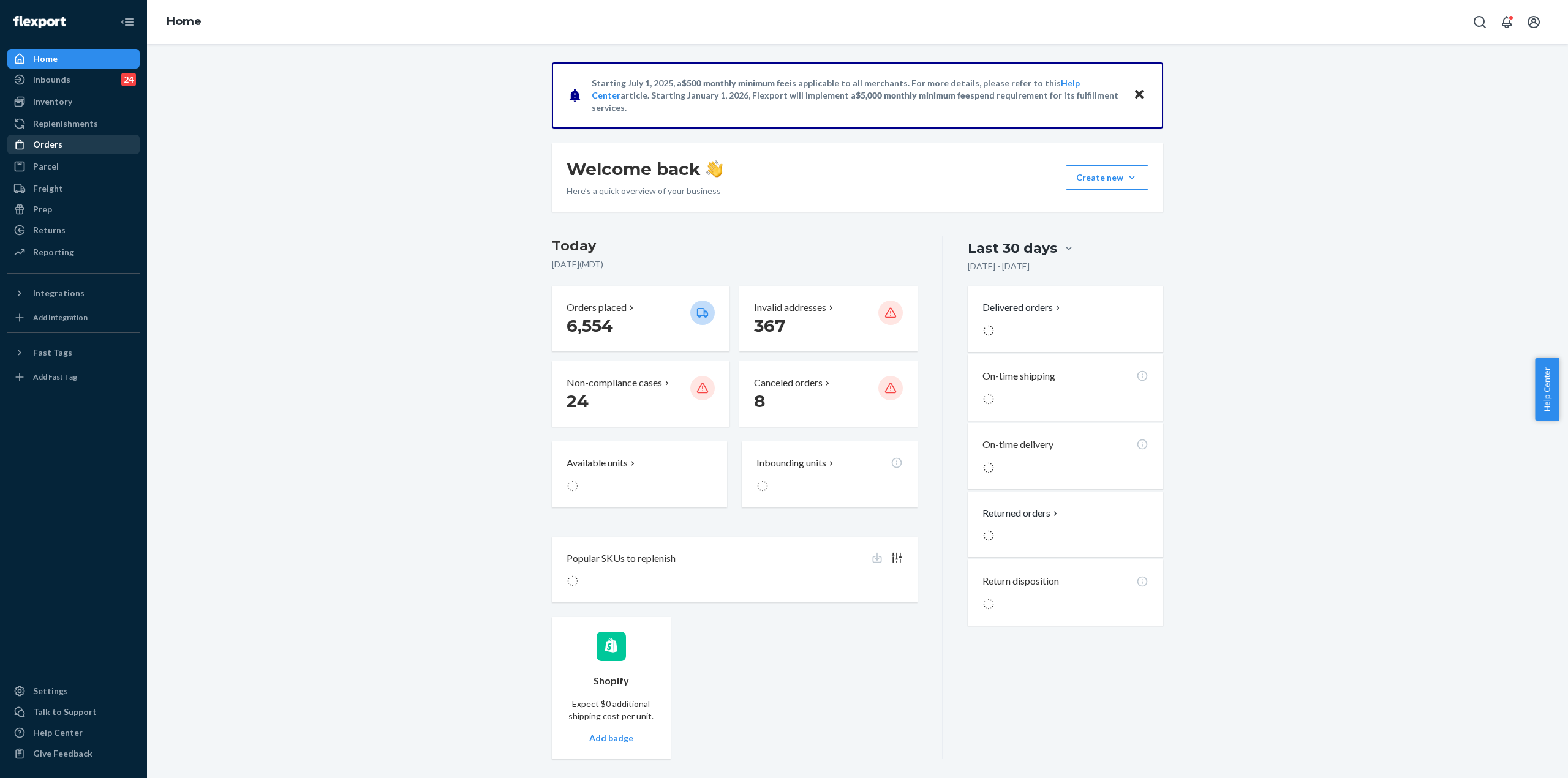
click at [88, 146] on div "Orders" at bounding box center [74, 144] width 130 height 17
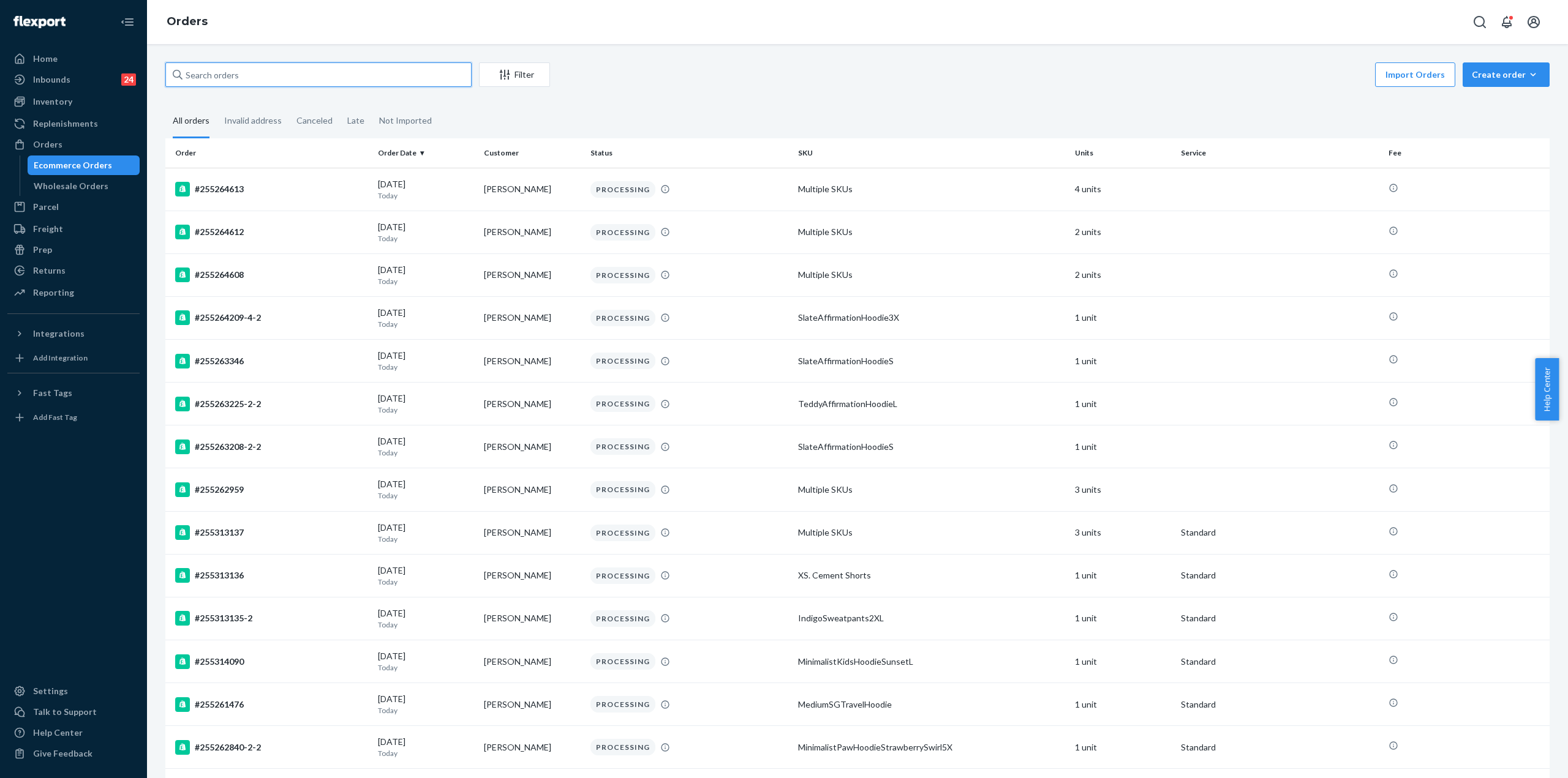
click at [211, 66] on input "text" at bounding box center [318, 75] width 306 height 25
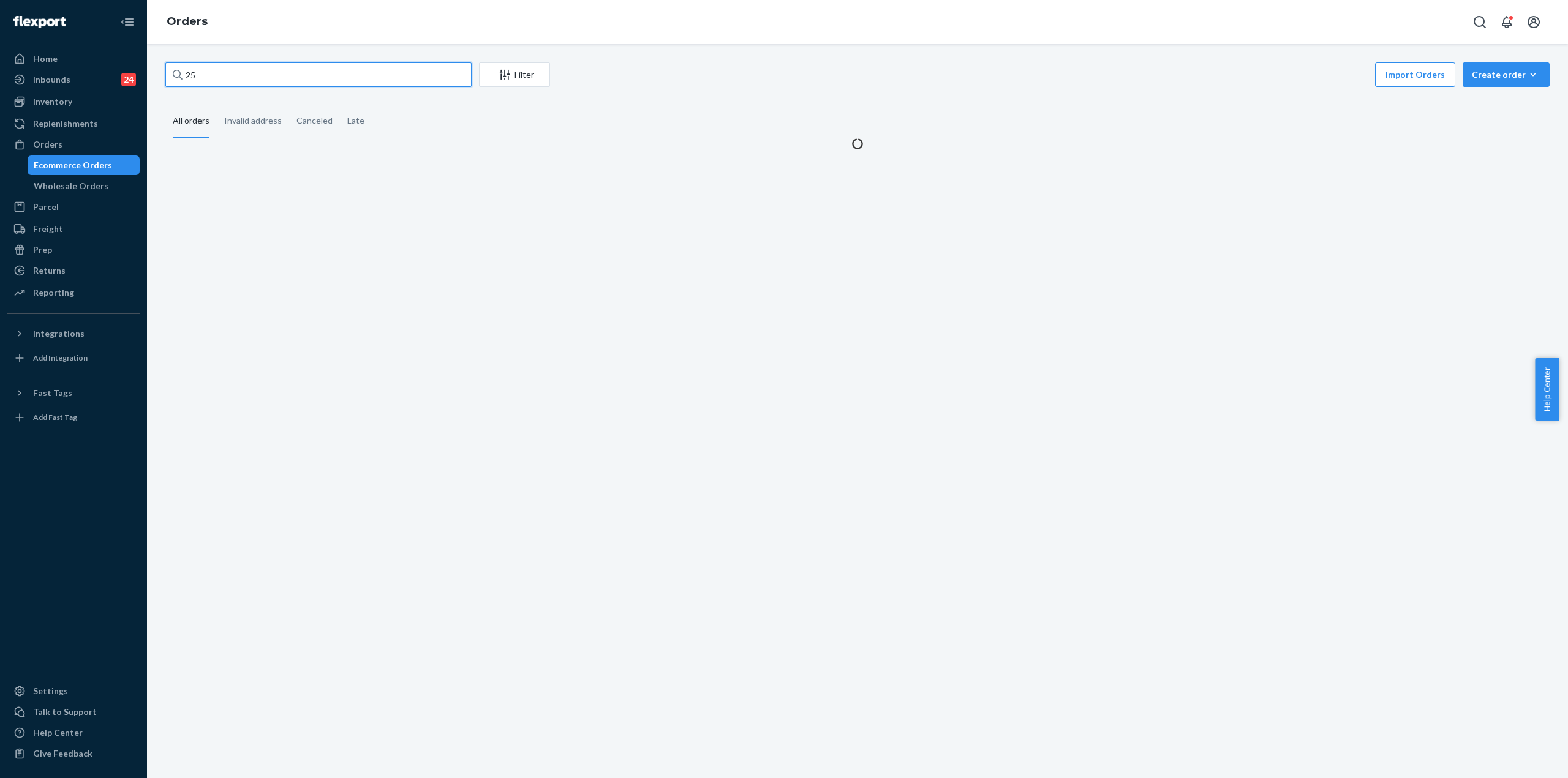
paste input "5263225"
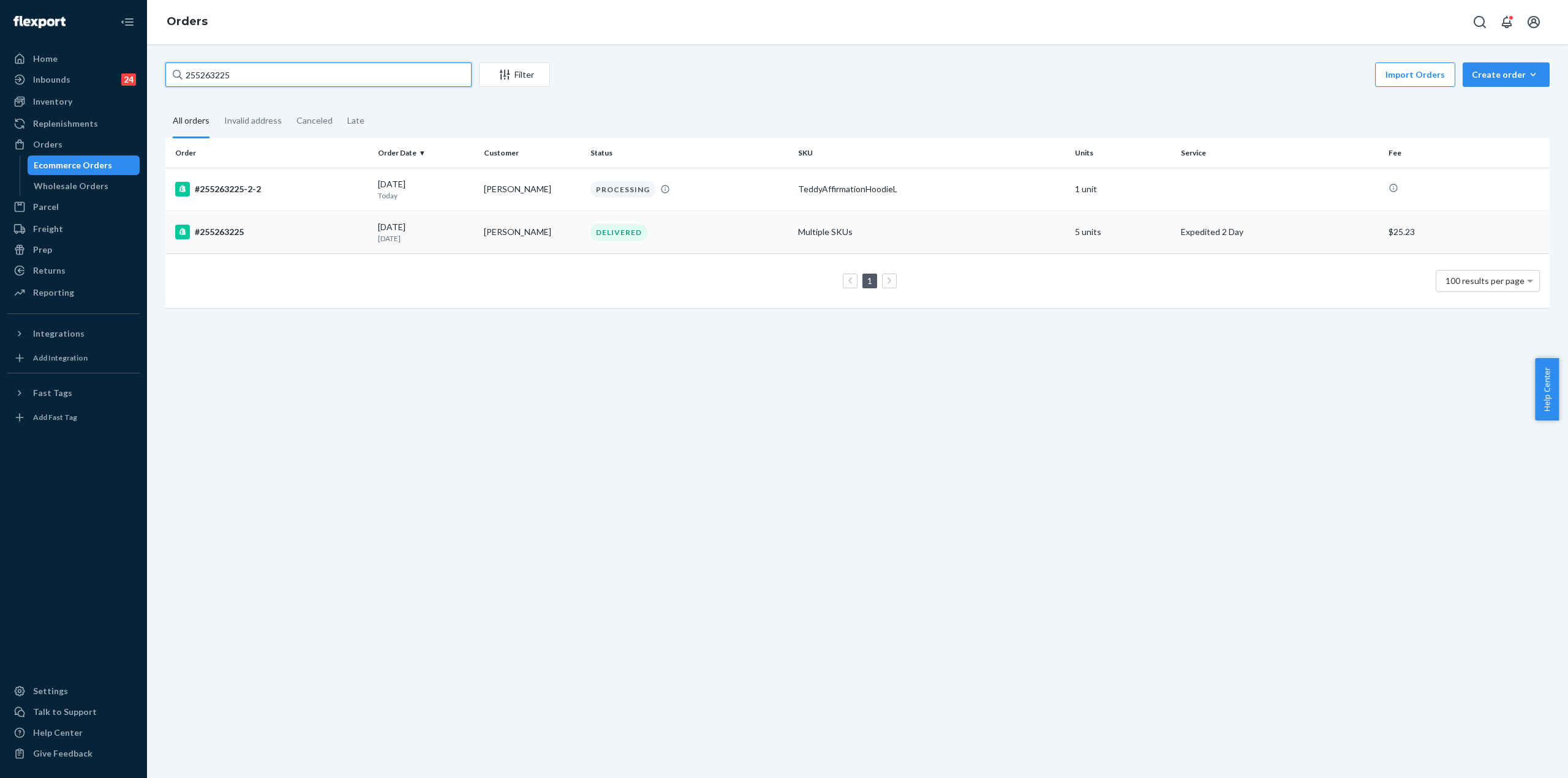
type input "255263225"
